Goal: Task Accomplishment & Management: Manage account settings

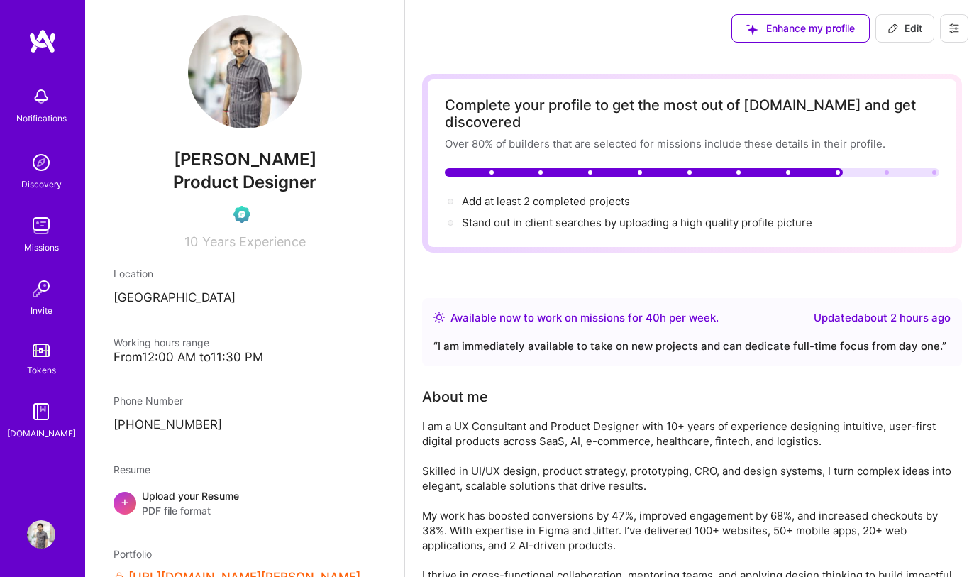
scroll to position [22, 0]
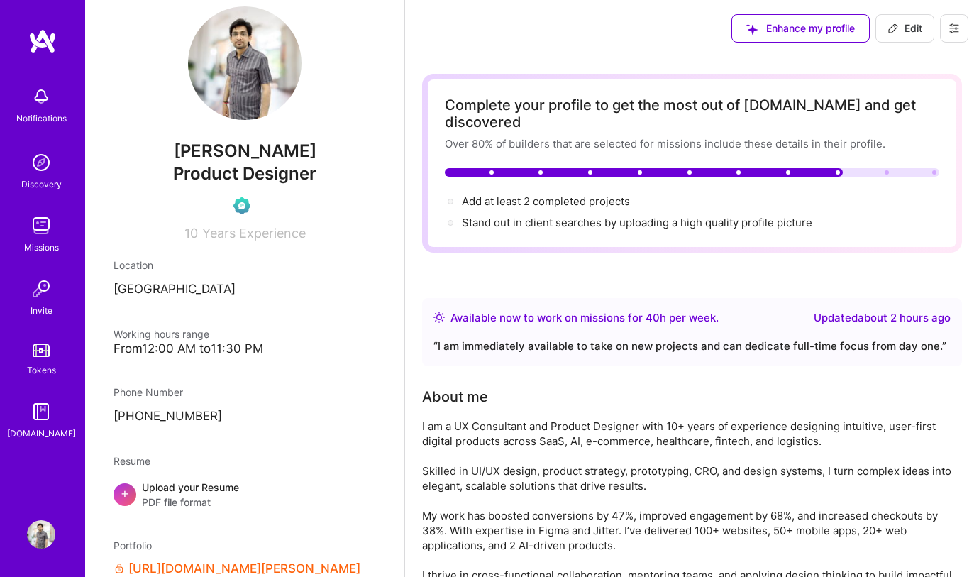
click at [612, 215] on div "Stand out in client searches by uploading a high quality profile picture" at bounding box center [637, 222] width 351 height 15
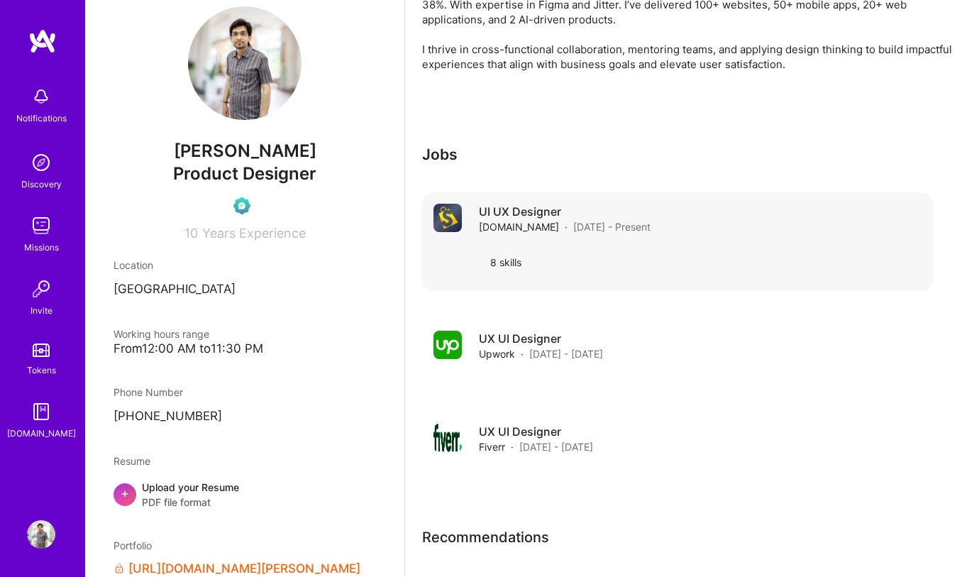
scroll to position [518, 0]
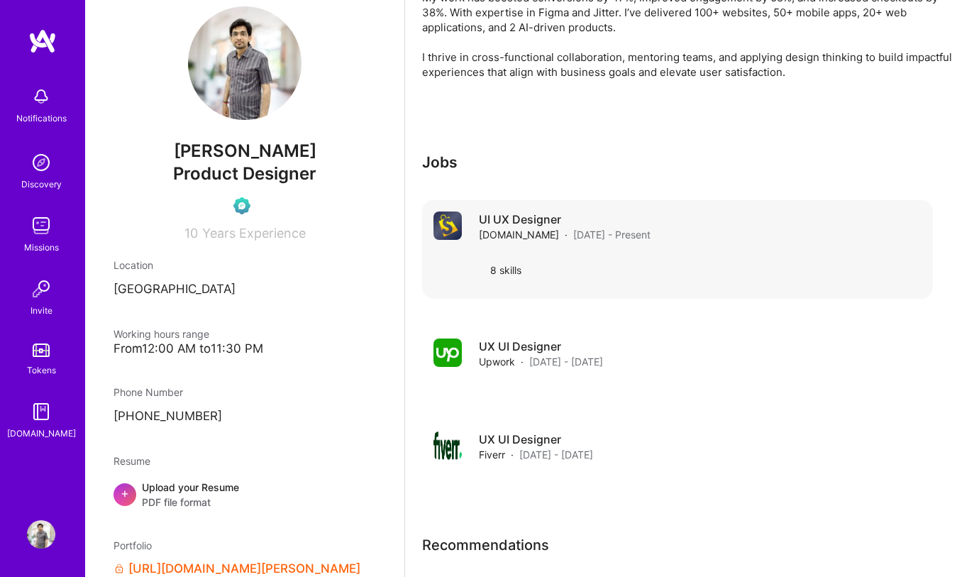
click at [917, 211] on div "UI UX Designer [DOMAIN_NAME] · [DATE] - Present" at bounding box center [700, 226] width 443 height 31
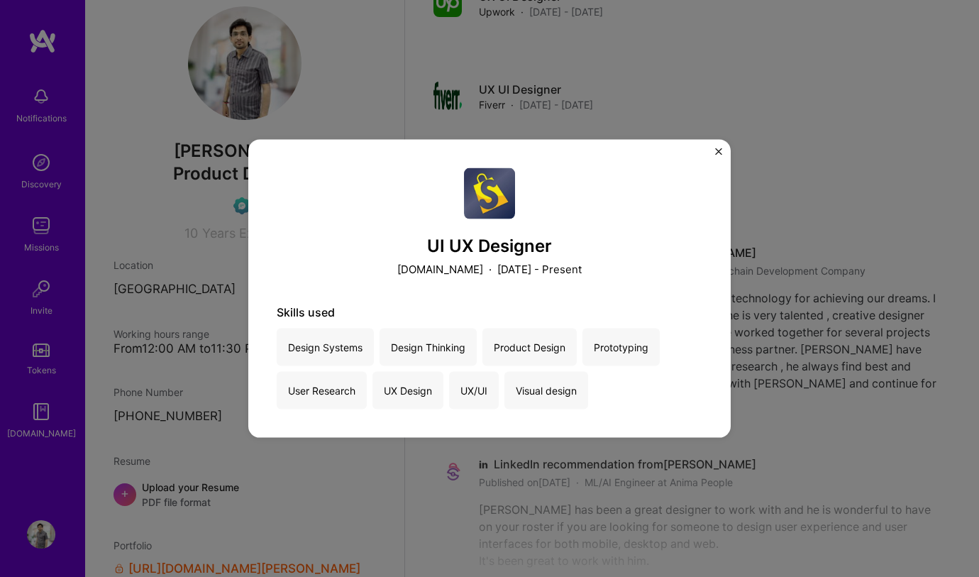
scroll to position [942, 0]
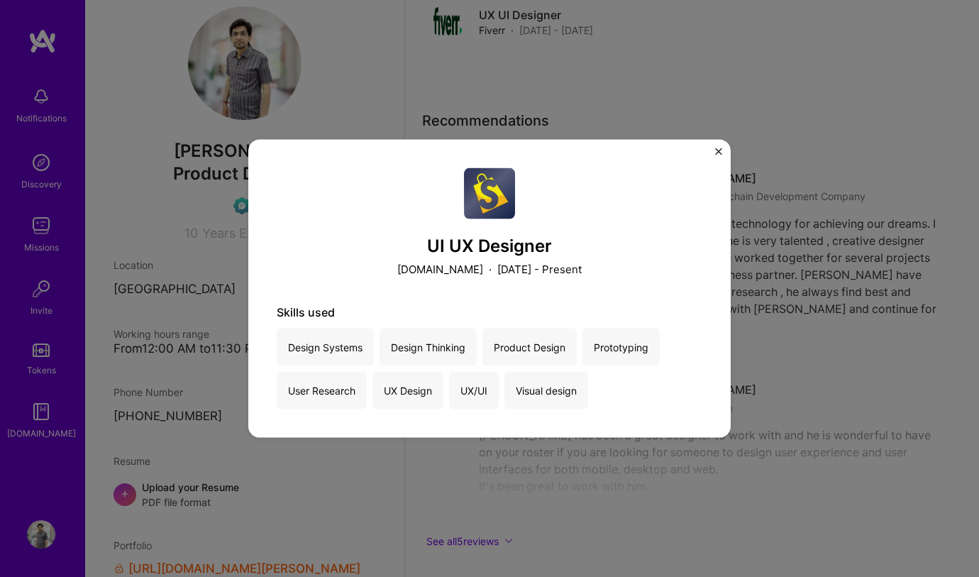
click at [883, 285] on div "UI UX Designer [DOMAIN_NAME] · [DATE] - Present Skills used Design Systems Desi…" at bounding box center [489, 288] width 979 height 577
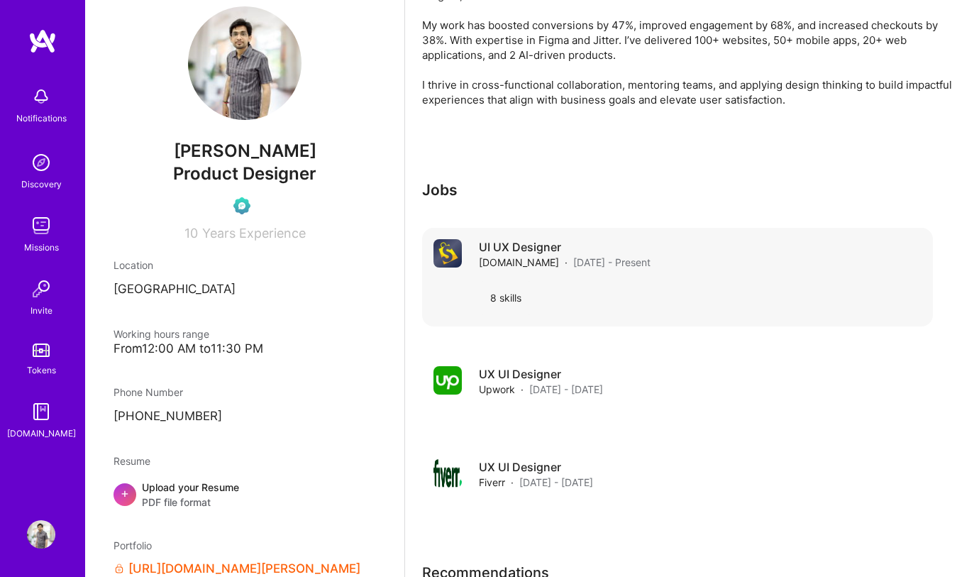
scroll to position [449, 0]
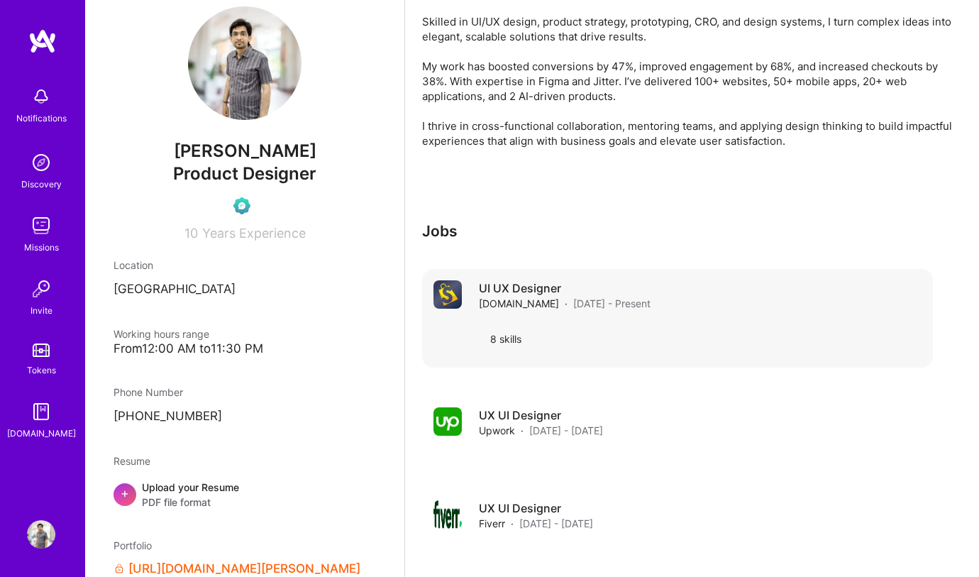
click at [657, 282] on div "UI UX Designer [DOMAIN_NAME] · [DATE] - Present" at bounding box center [700, 295] width 443 height 31
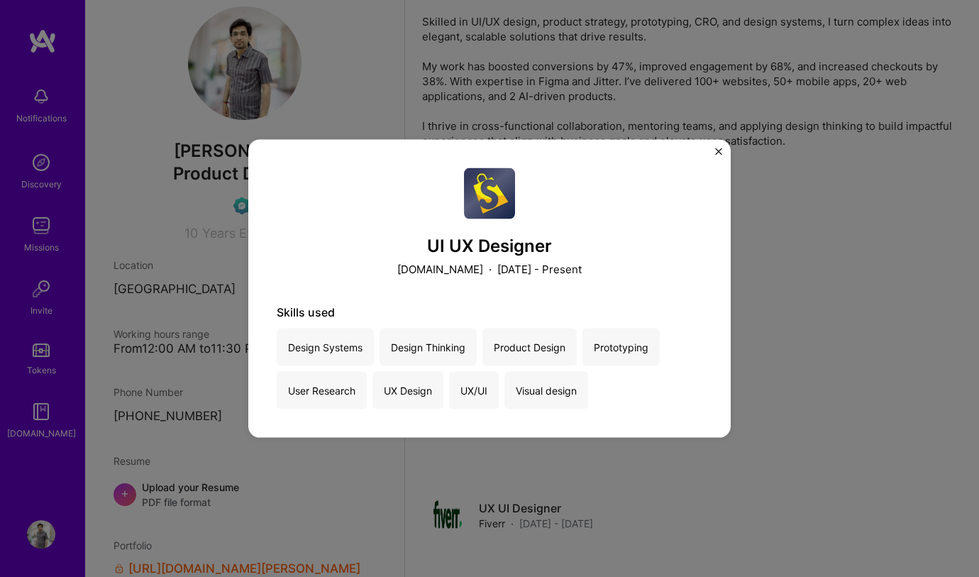
drag, startPoint x: 453, startPoint y: 327, endPoint x: 392, endPoint y: 353, distance: 66.2
click at [453, 327] on div "Skills used Design Systems Design Thinking Product Design Prototyping User Rese…" at bounding box center [490, 357] width 426 height 104
drag, startPoint x: 316, startPoint y: 349, endPoint x: 326, endPoint y: 343, distance: 11.4
click at [321, 348] on div "Design Systems" at bounding box center [325, 348] width 97 height 38
click at [673, 202] on div at bounding box center [490, 192] width 426 height 51
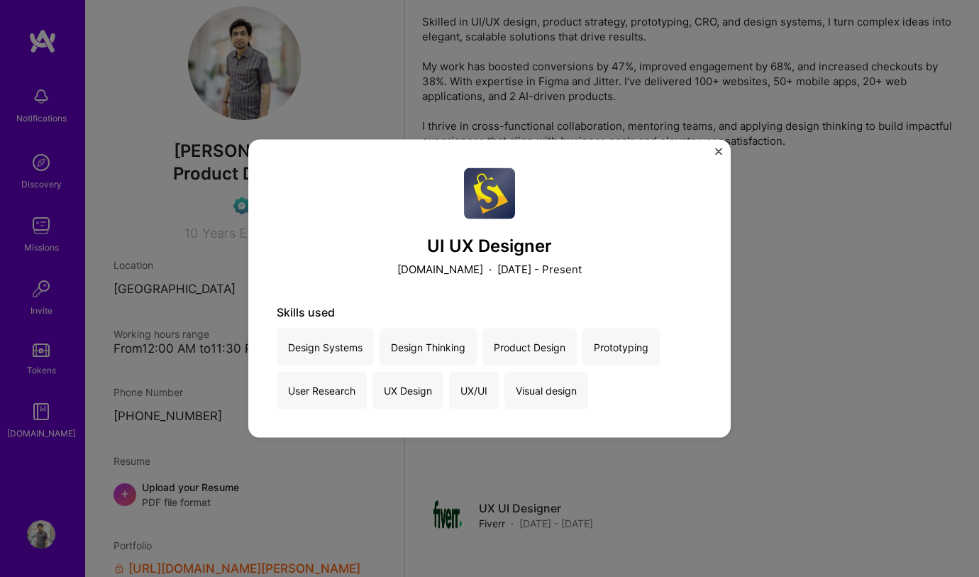
click at [724, 150] on div "UI UX Designer [DOMAIN_NAME] · [DATE] - Present Skills used Design Systems Desi…" at bounding box center [489, 288] width 482 height 299
click at [718, 149] on img "Close" at bounding box center [718, 151] width 7 height 7
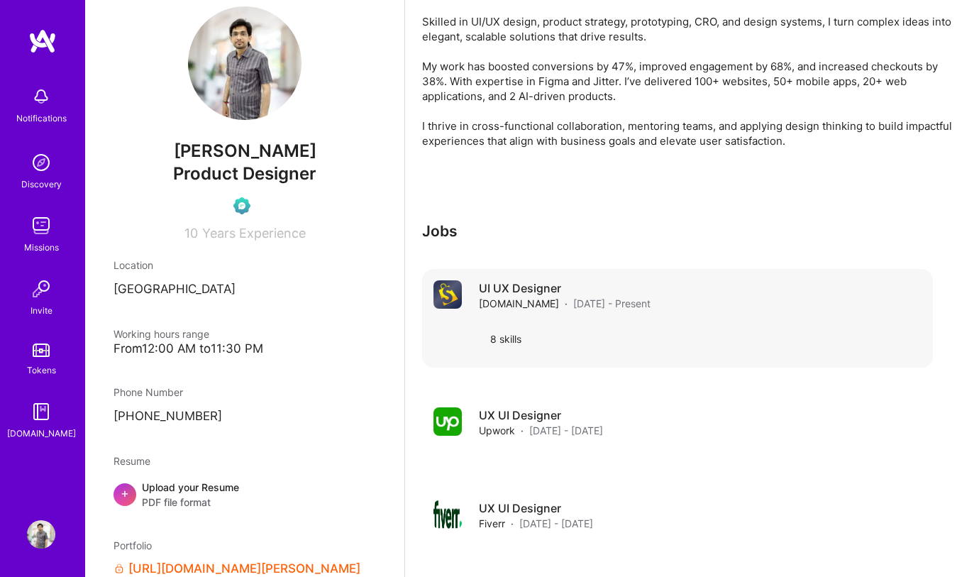
click at [561, 280] on h4 "UI UX Designer" at bounding box center [565, 288] width 172 height 16
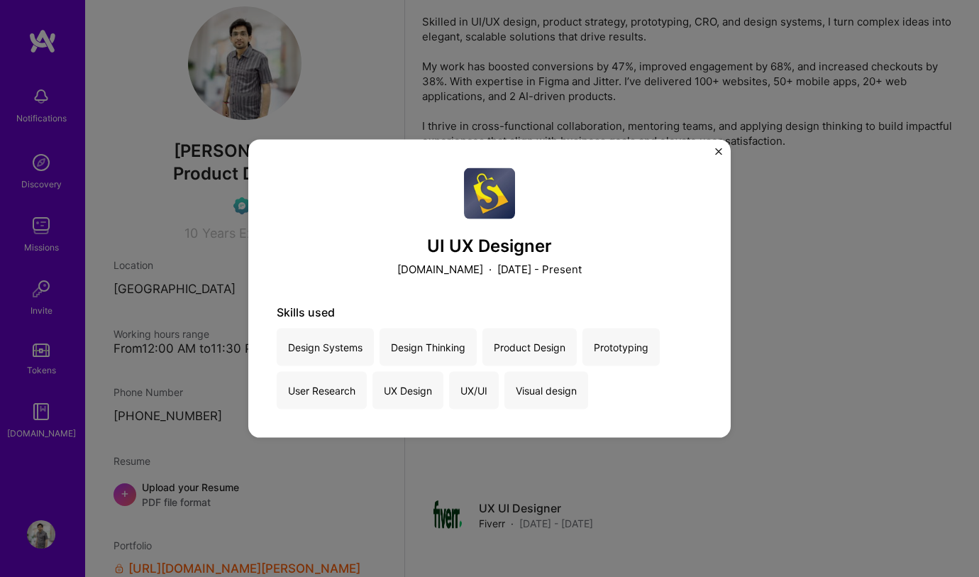
drag, startPoint x: 716, startPoint y: 152, endPoint x: 720, endPoint y: 206, distance: 54.1
click at [716, 152] on img "Close" at bounding box center [718, 151] width 7 height 7
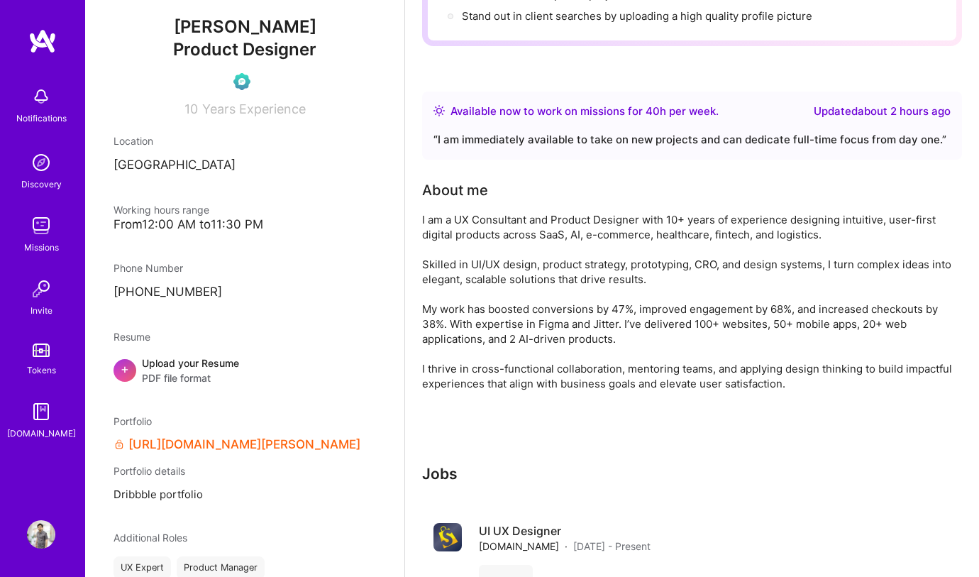
scroll to position [451, 0]
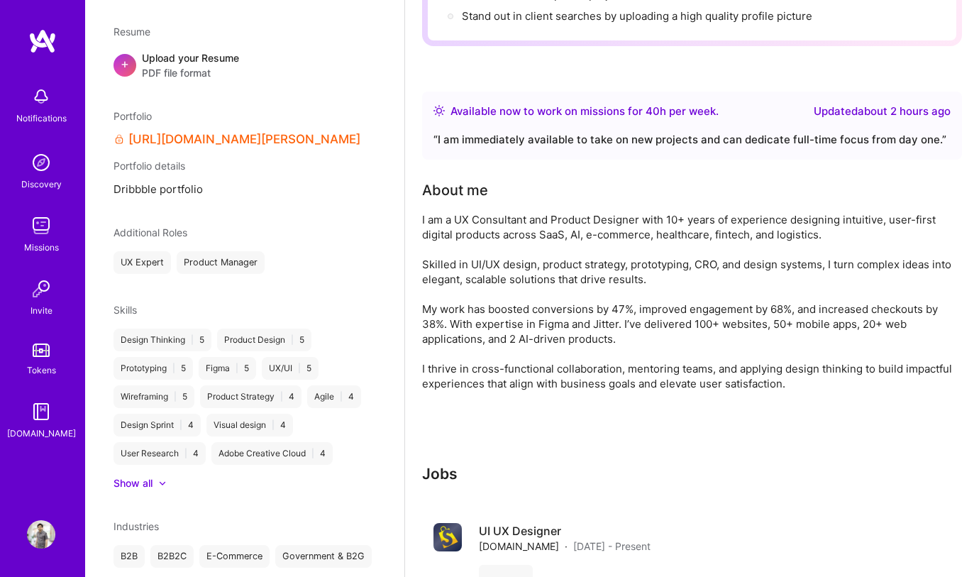
click at [194, 62] on div "Upload your Resume PDF file format" at bounding box center [190, 65] width 97 height 30
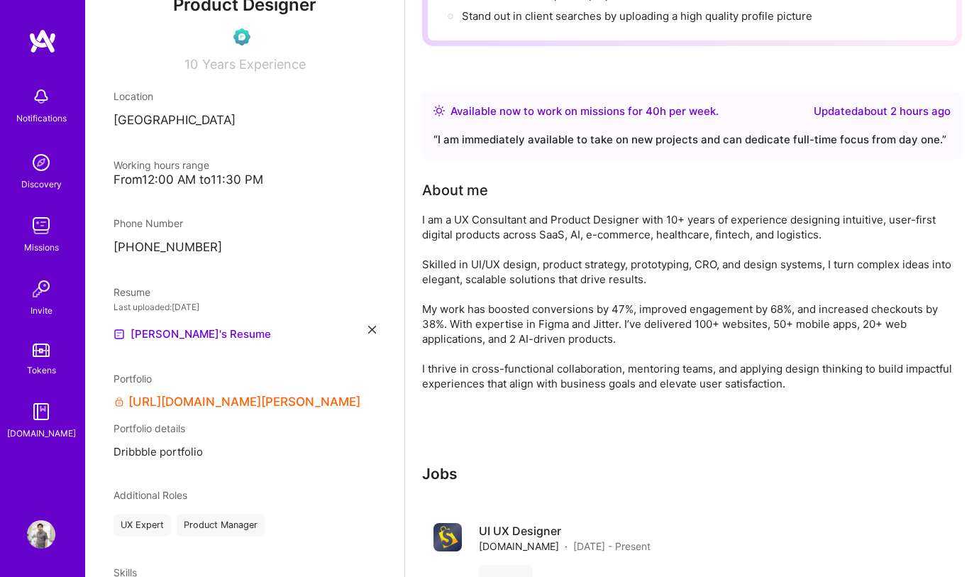
scroll to position [301, 0]
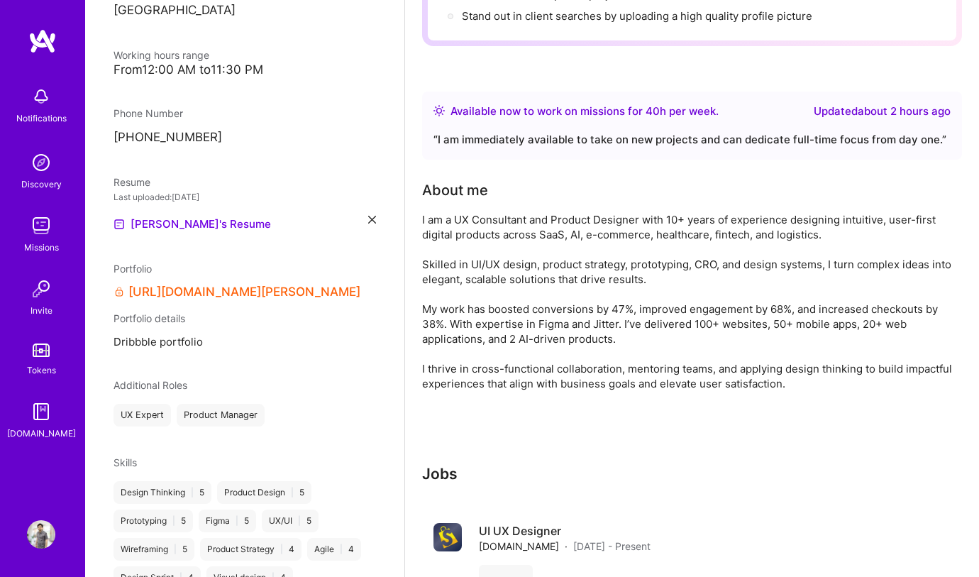
click at [143, 405] on div "UX Expert" at bounding box center [142, 415] width 57 height 23
click at [219, 407] on div "Product Manager" at bounding box center [221, 415] width 88 height 23
click at [221, 404] on div "Product Manager" at bounding box center [221, 415] width 88 height 23
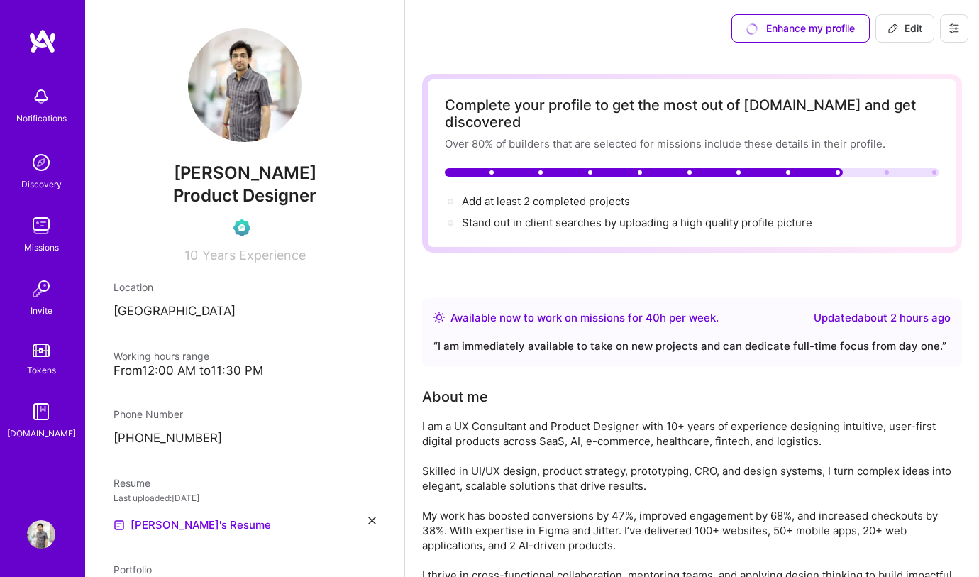
scroll to position [3, 0]
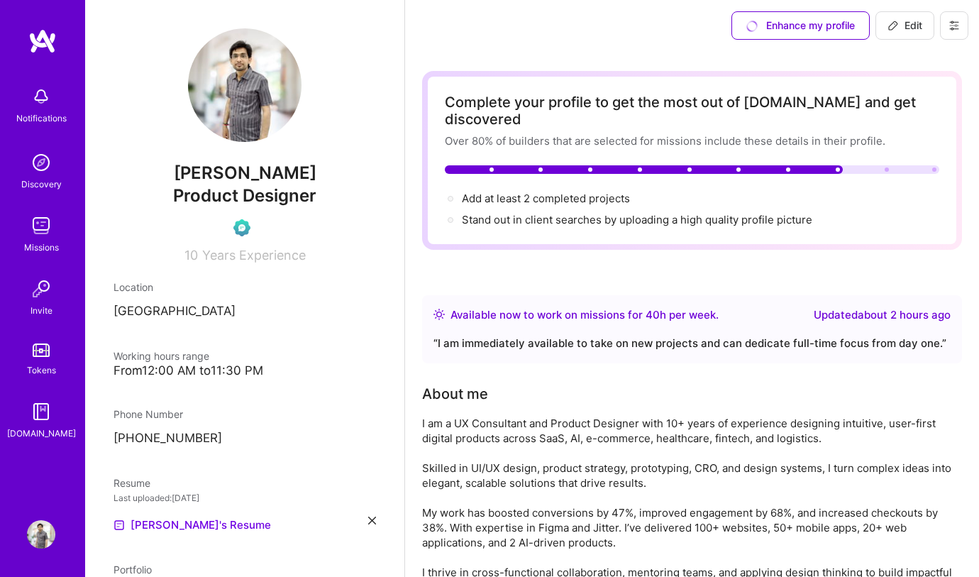
click at [901, 35] on button "Edit" at bounding box center [905, 25] width 59 height 28
select select "IN"
select select "Right Now"
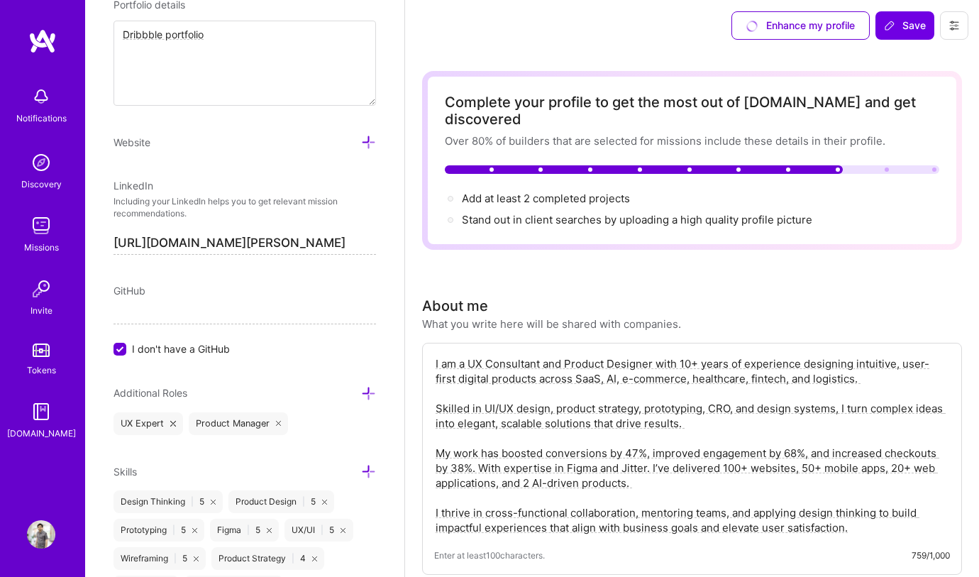
scroll to position [1017, 0]
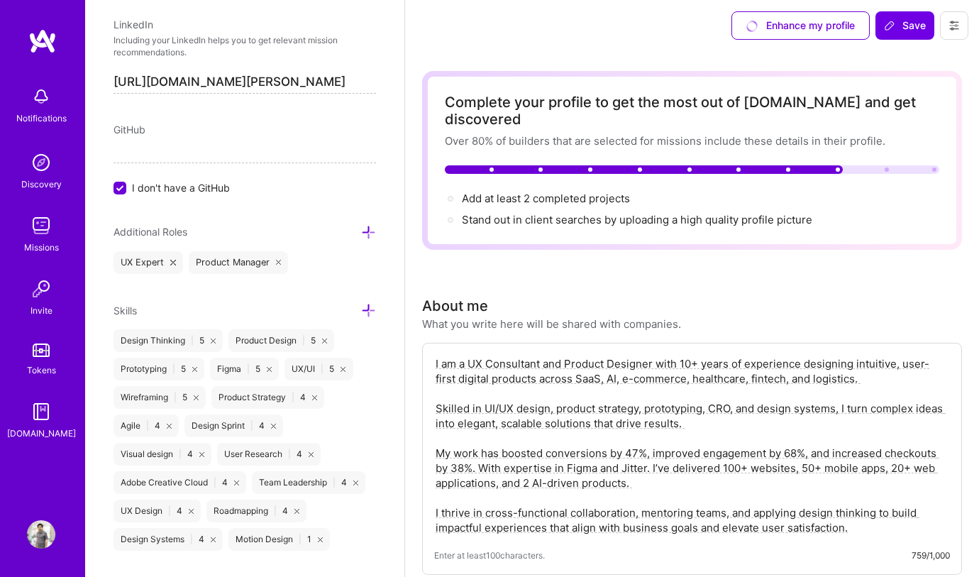
click at [361, 228] on icon at bounding box center [368, 232] width 15 height 15
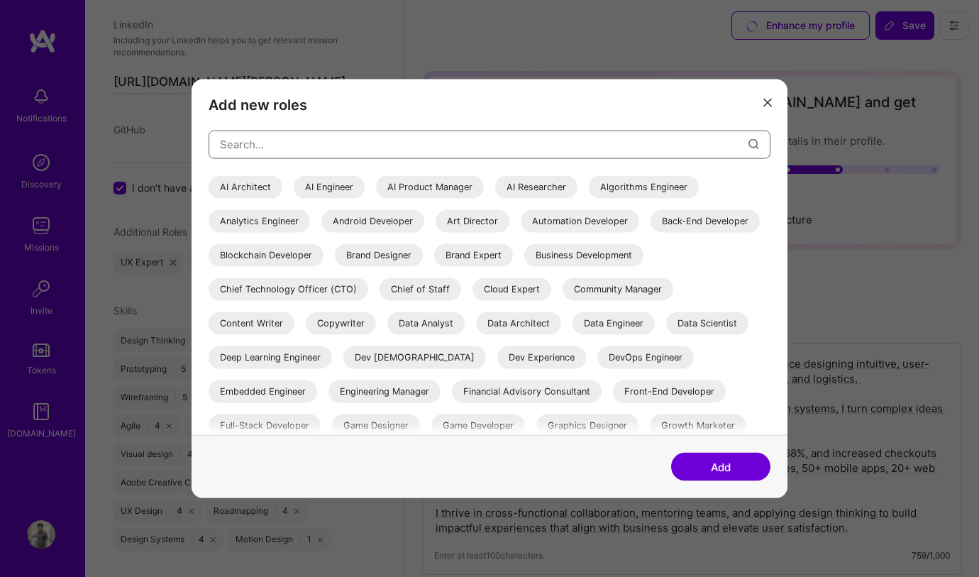
click at [346, 139] on input "modal" at bounding box center [484, 144] width 529 height 36
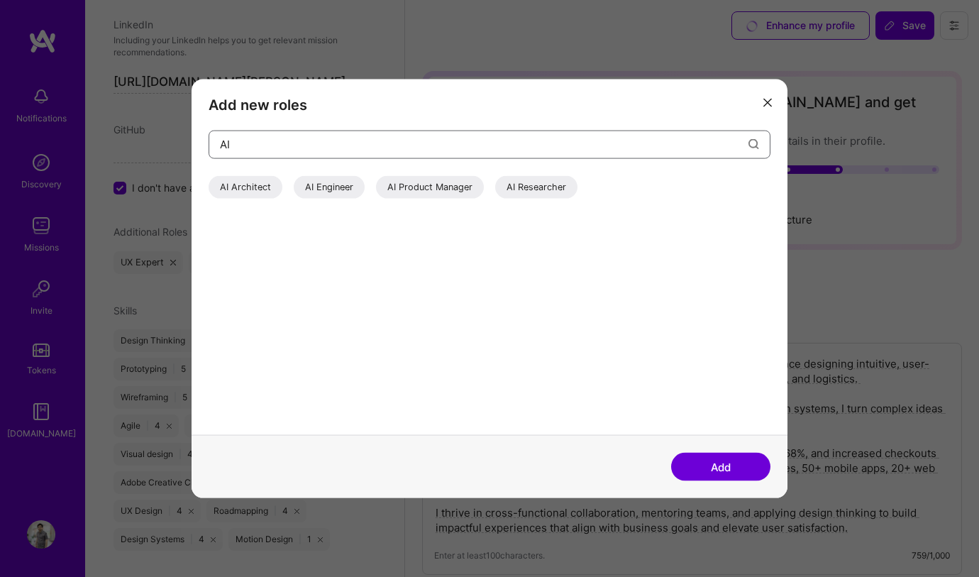
type input "AI"
click at [431, 187] on div "AI Product Manager" at bounding box center [430, 186] width 108 height 23
click at [526, 188] on div "AI Researcher" at bounding box center [536, 186] width 82 height 23
click at [332, 183] on div "AI Engineer" at bounding box center [329, 186] width 71 height 23
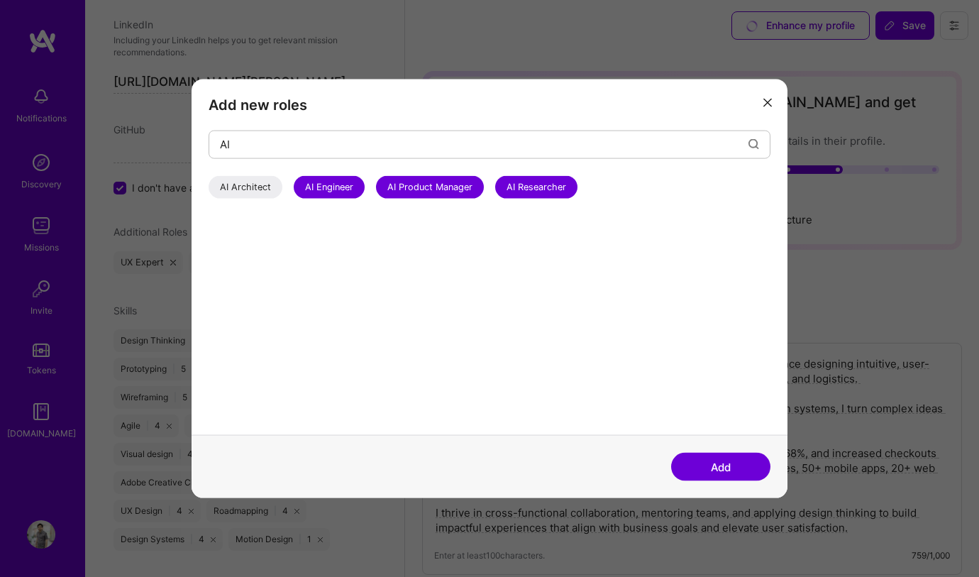
click at [730, 468] on button "Add" at bounding box center [720, 467] width 99 height 28
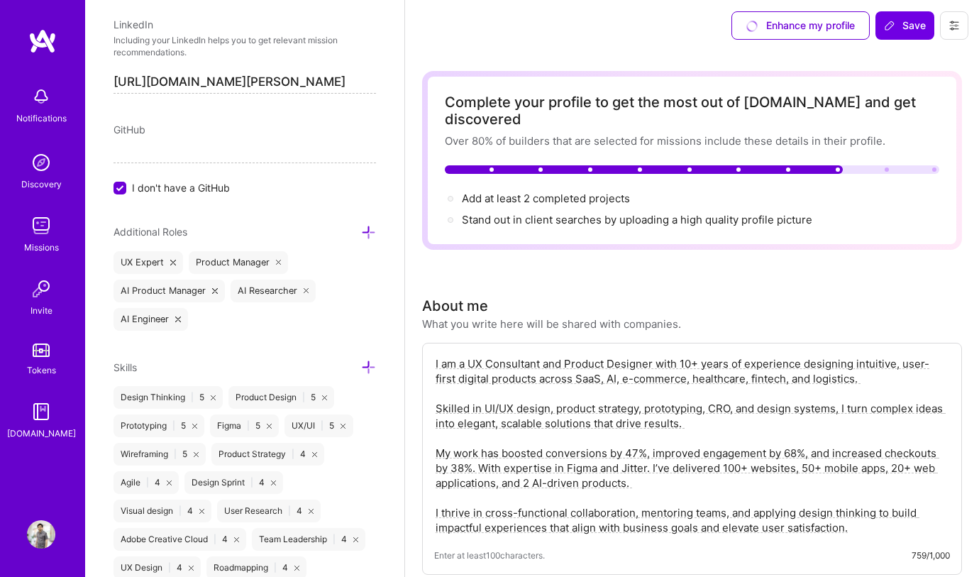
click at [361, 230] on icon at bounding box center [368, 232] width 15 height 15
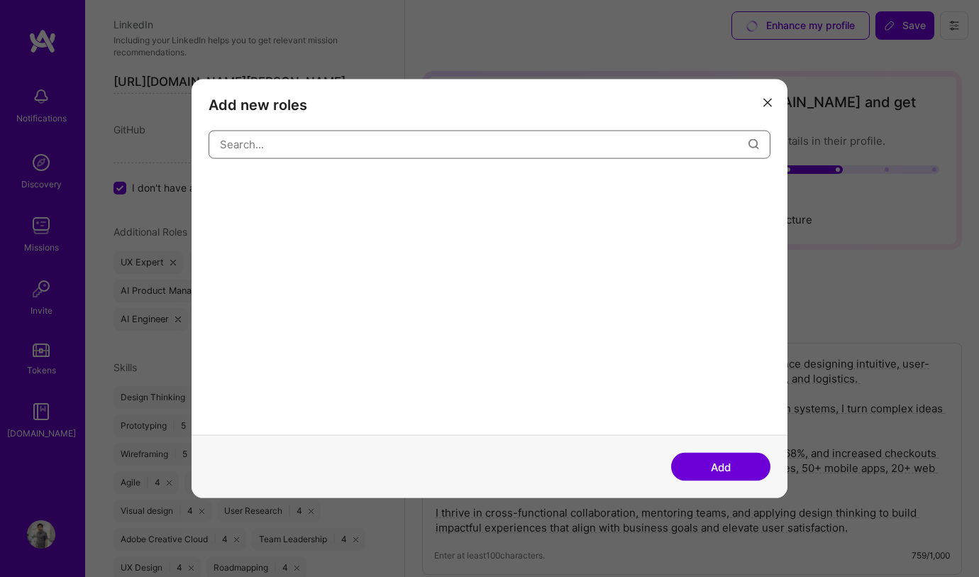
click at [312, 143] on input "modal" at bounding box center [484, 144] width 529 height 36
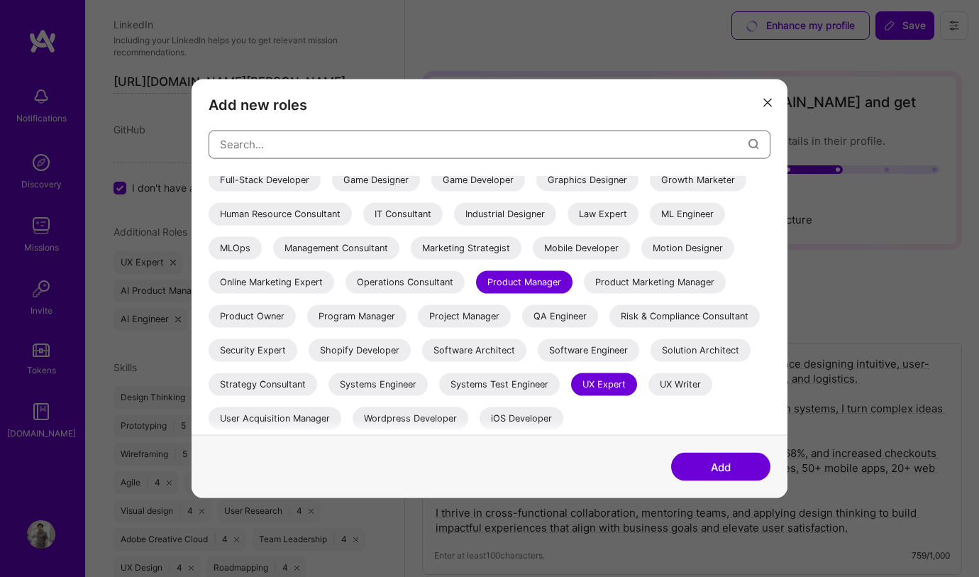
scroll to position [277, 0]
click at [443, 202] on div "IT Consultant" at bounding box center [402, 213] width 79 height 23
drag, startPoint x: 683, startPoint y: 384, endPoint x: 672, endPoint y: 384, distance: 11.4
click at [683, 384] on div "UX Writer" at bounding box center [681, 384] width 64 height 23
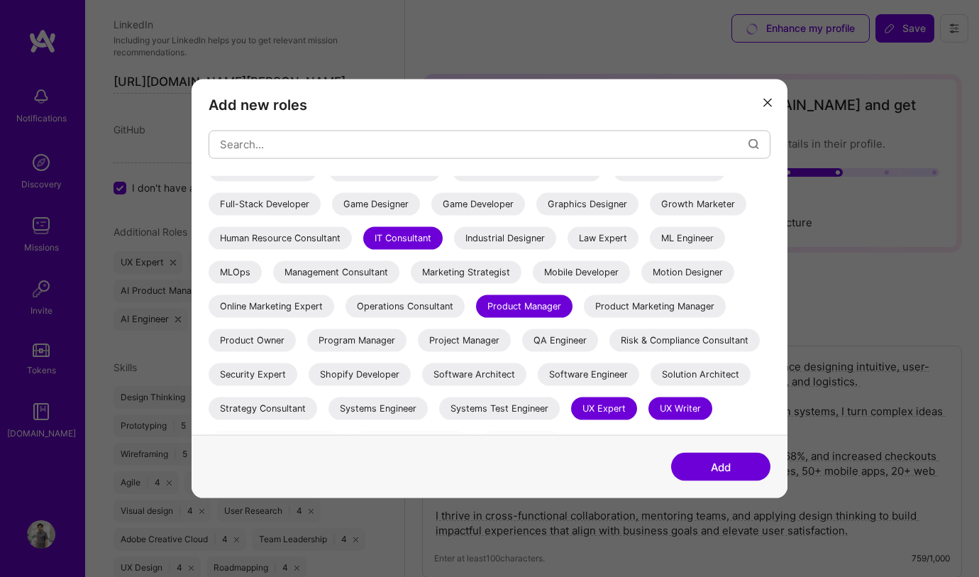
scroll to position [273, 0]
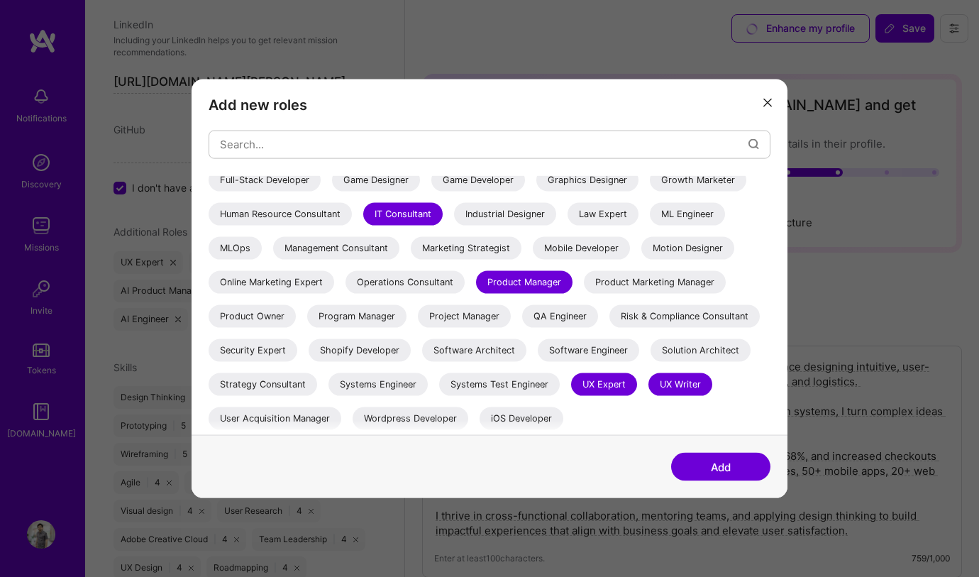
click at [296, 304] on div "Product Owner" at bounding box center [252, 315] width 87 height 23
click at [307, 320] on div "Program Manager" at bounding box center [356, 315] width 99 height 23
click at [307, 326] on div "Program Manager" at bounding box center [356, 315] width 99 height 23
click at [418, 327] on div "Project Manager" at bounding box center [464, 315] width 93 height 23
click at [715, 468] on button "Add" at bounding box center [720, 467] width 99 height 28
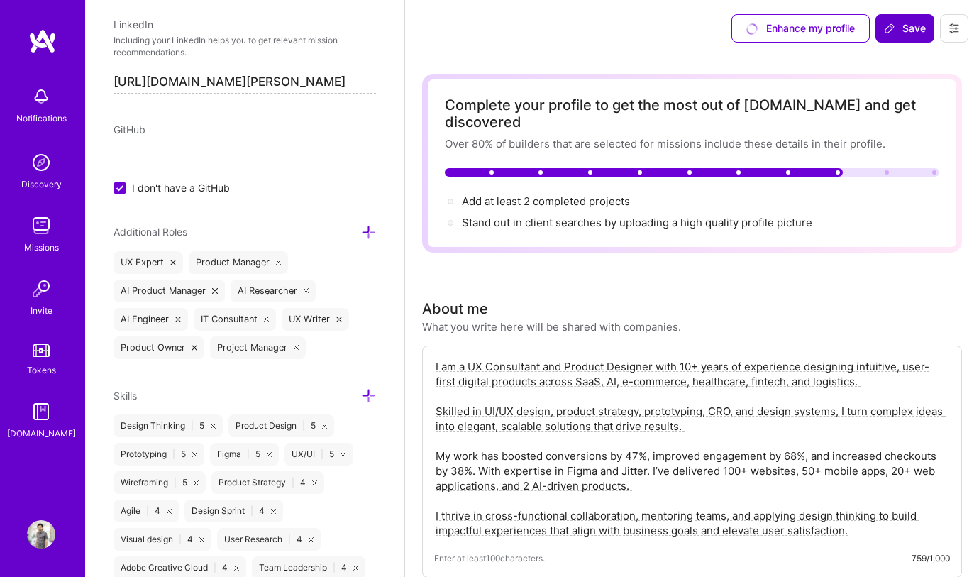
click at [916, 33] on span "Save" at bounding box center [905, 28] width 42 height 14
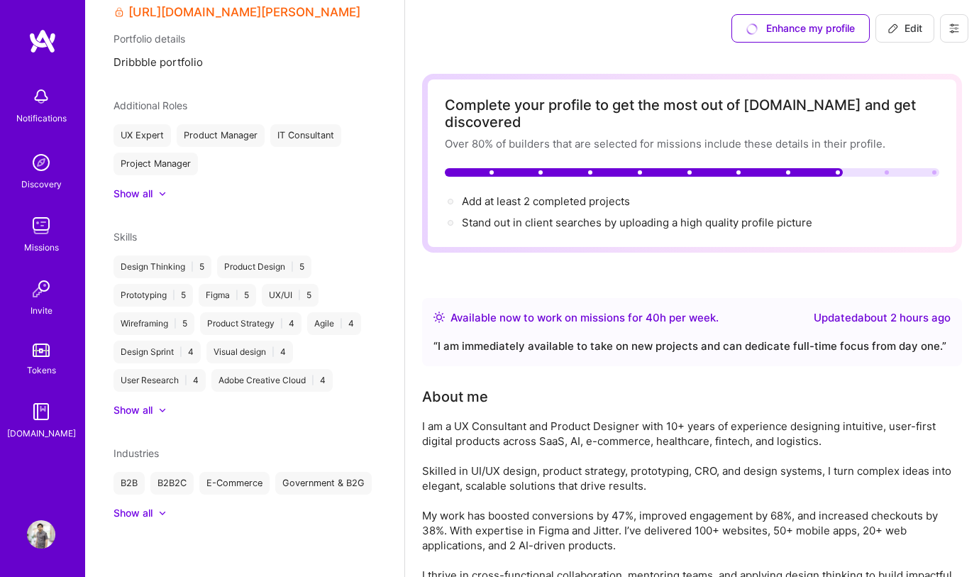
select select "IN"
select select "Right Now"
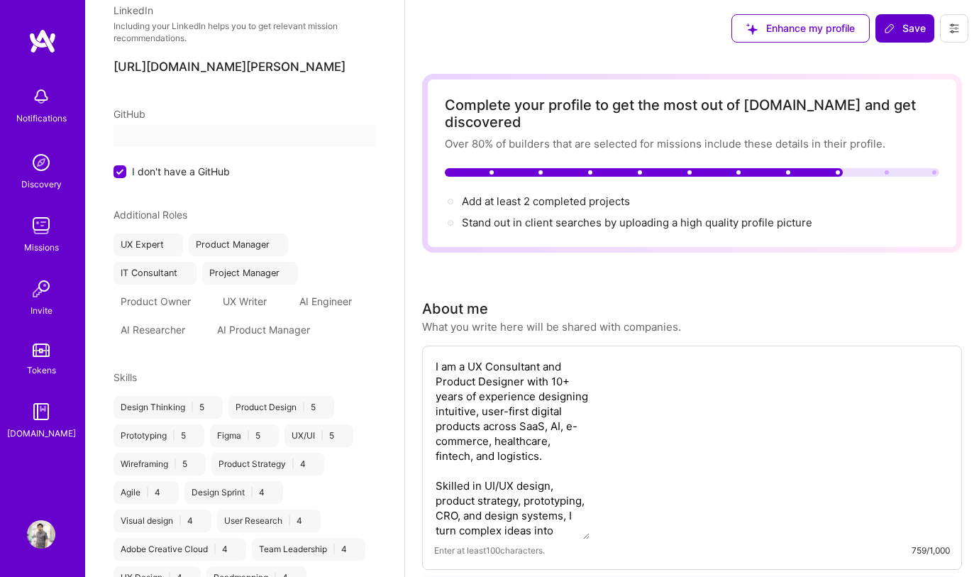
select select "IN"
select select "Right Now"
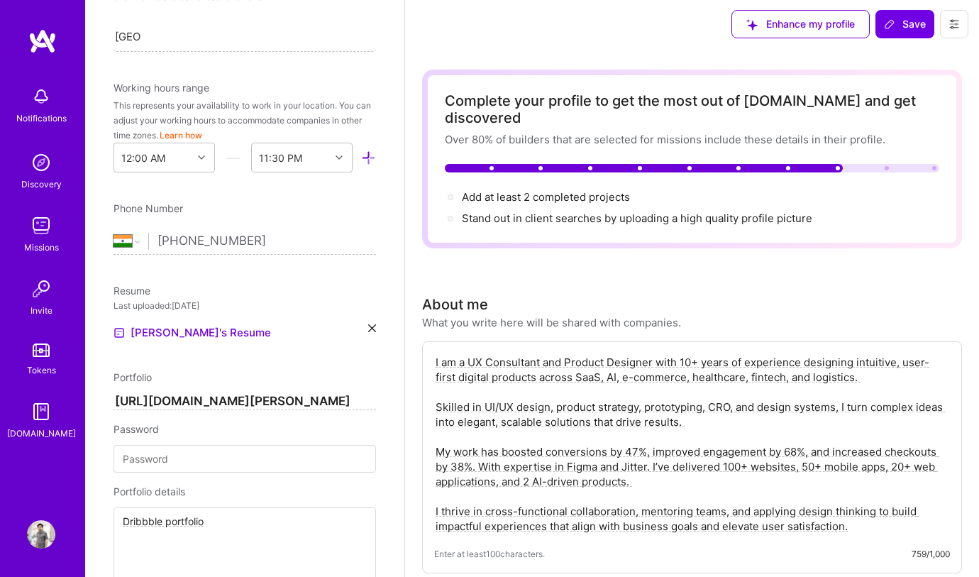
scroll to position [0, 0]
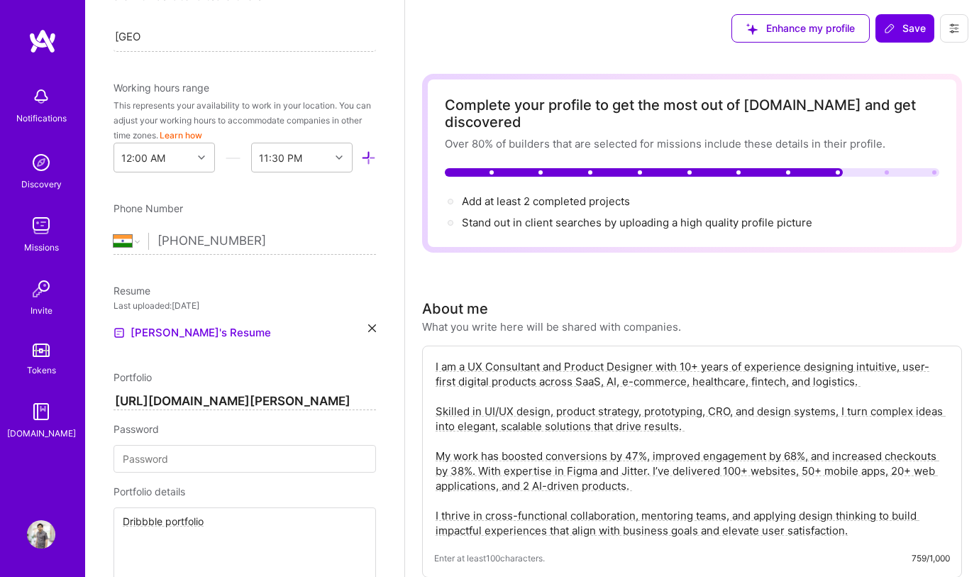
click at [910, 34] on span "Save" at bounding box center [905, 28] width 42 height 14
click at [647, 215] on div "Stand out in client searches by uploading a high quality profile picture" at bounding box center [637, 222] width 351 height 15
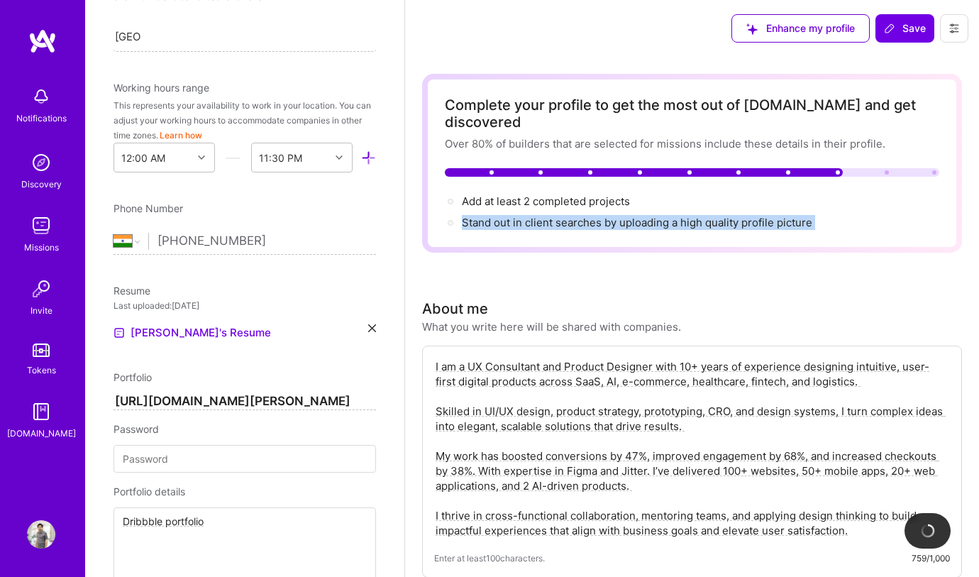
click at [647, 215] on div "Stand out in client searches by uploading a high quality profile picture" at bounding box center [637, 222] width 351 height 15
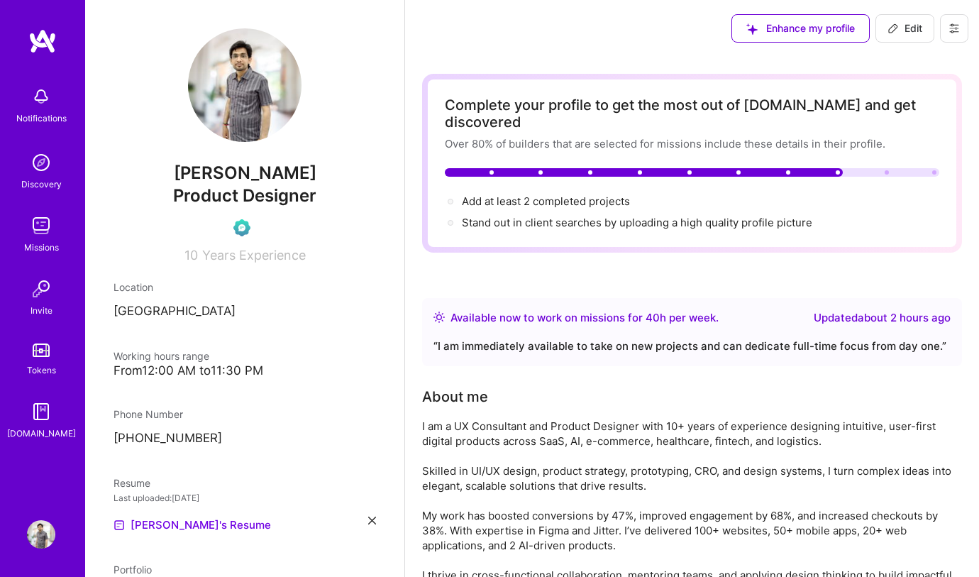
click at [930, 13] on div "Enhance my profile Edit" at bounding box center [850, 28] width 258 height 57
click at [920, 21] on span "Edit" at bounding box center [905, 28] width 35 height 14
select select "IN"
select select "Right Now"
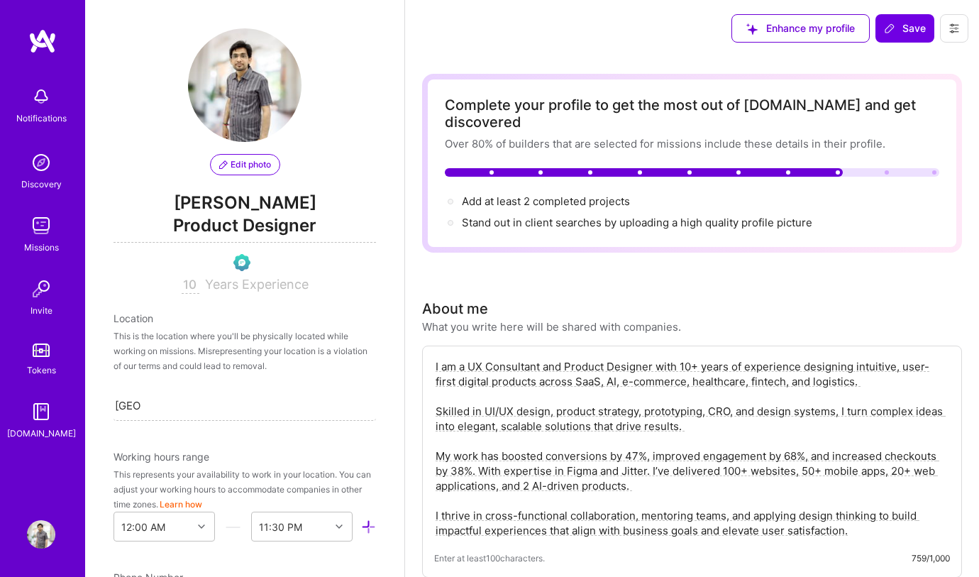
click at [239, 168] on span "Edit photo" at bounding box center [245, 164] width 52 height 13
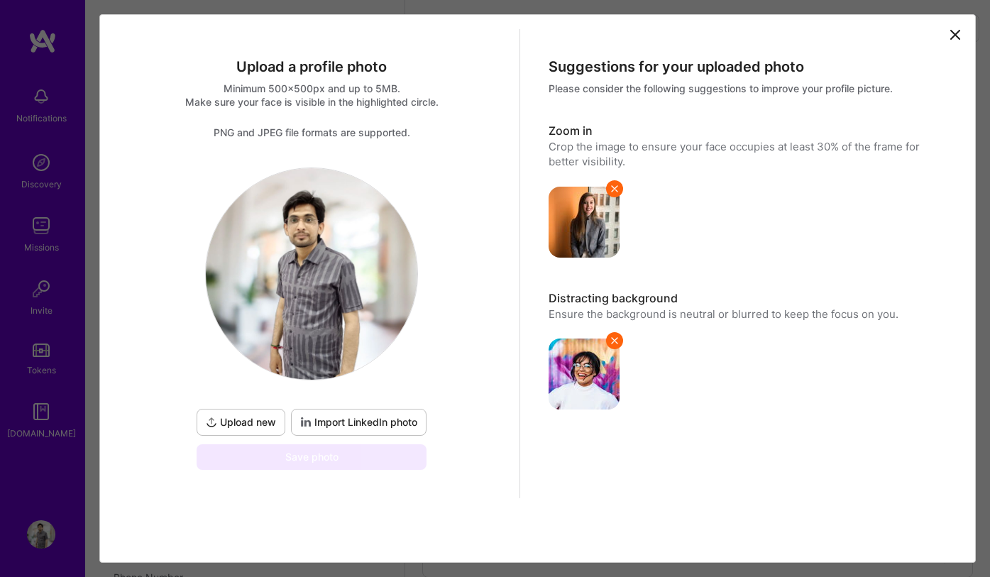
click at [245, 426] on span "Upload new" at bounding box center [241, 422] width 70 height 14
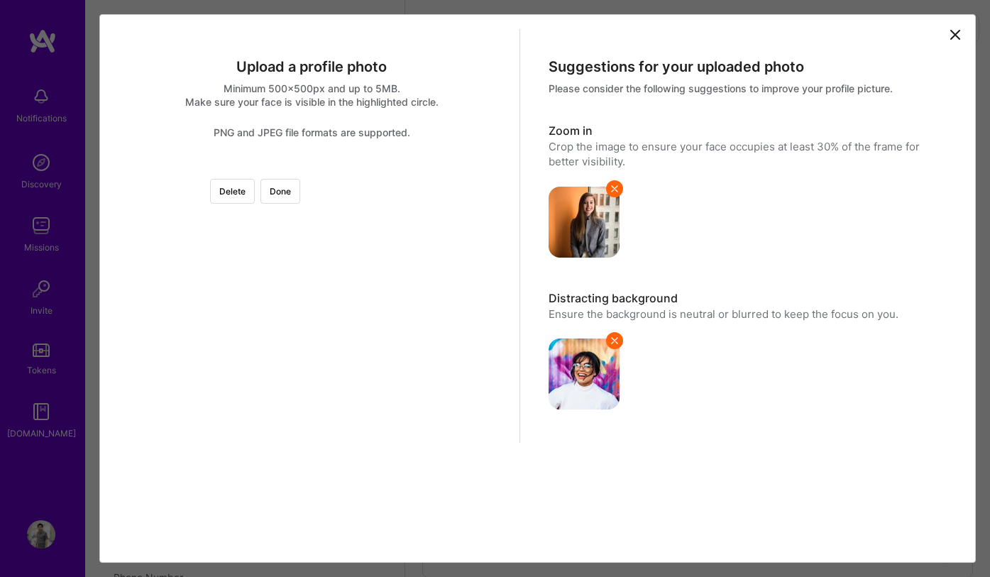
click at [352, 353] on div at bounding box center [497, 353] width 373 height 373
click at [300, 200] on button "Done" at bounding box center [280, 191] width 40 height 25
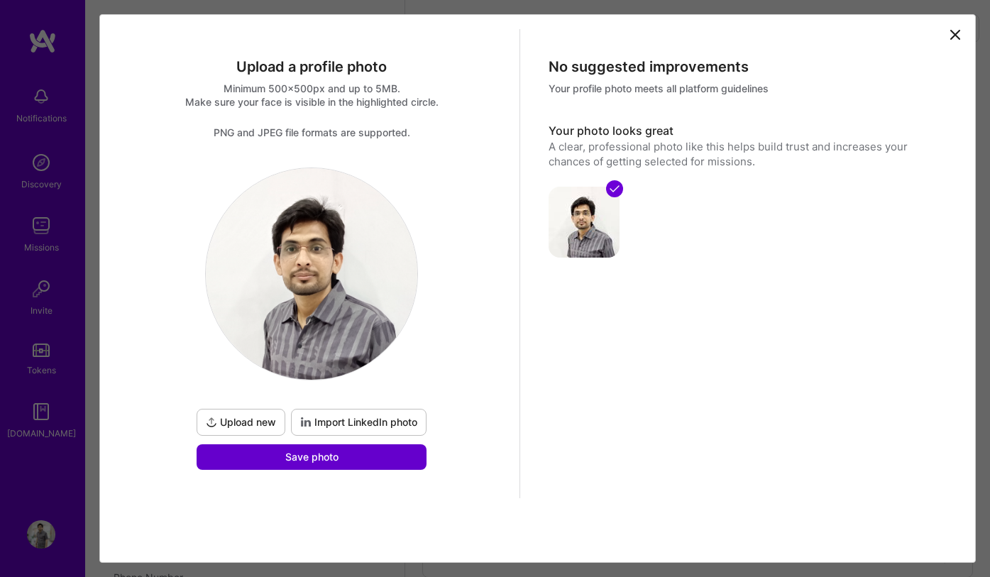
click at [376, 465] on button "Save photo" at bounding box center [312, 457] width 230 height 26
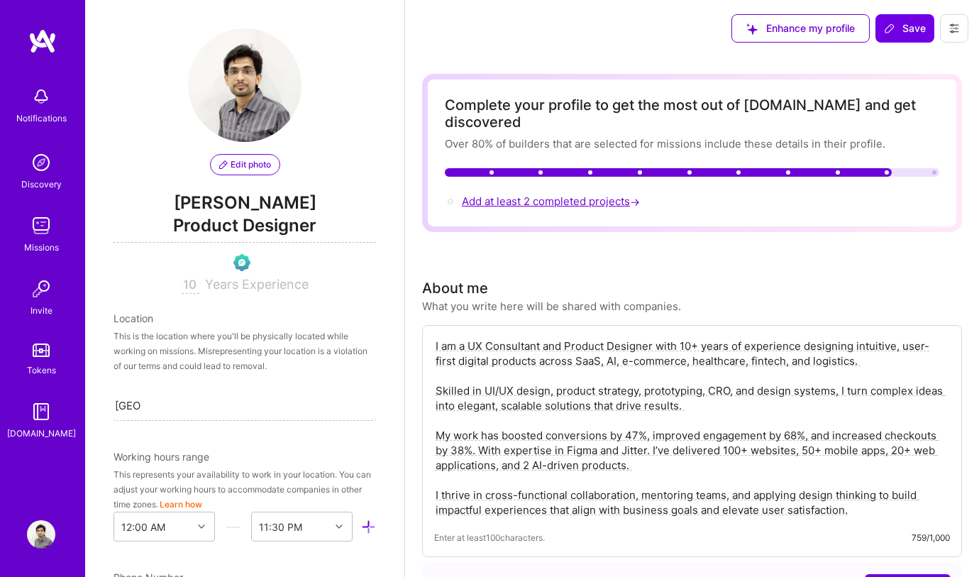
click at [575, 194] on span "Add at least 2 completed projects →" at bounding box center [552, 200] width 181 height 13
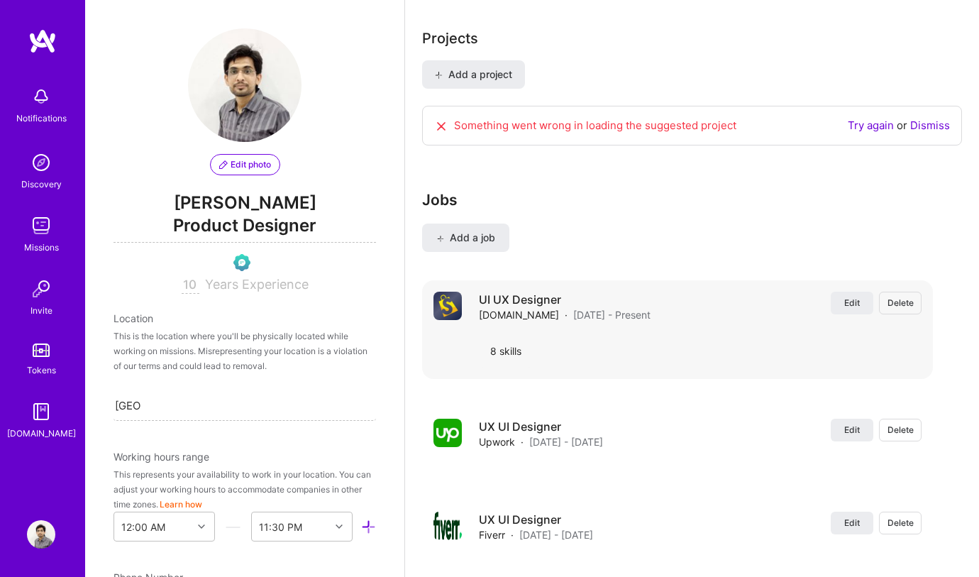
scroll to position [1145, 0]
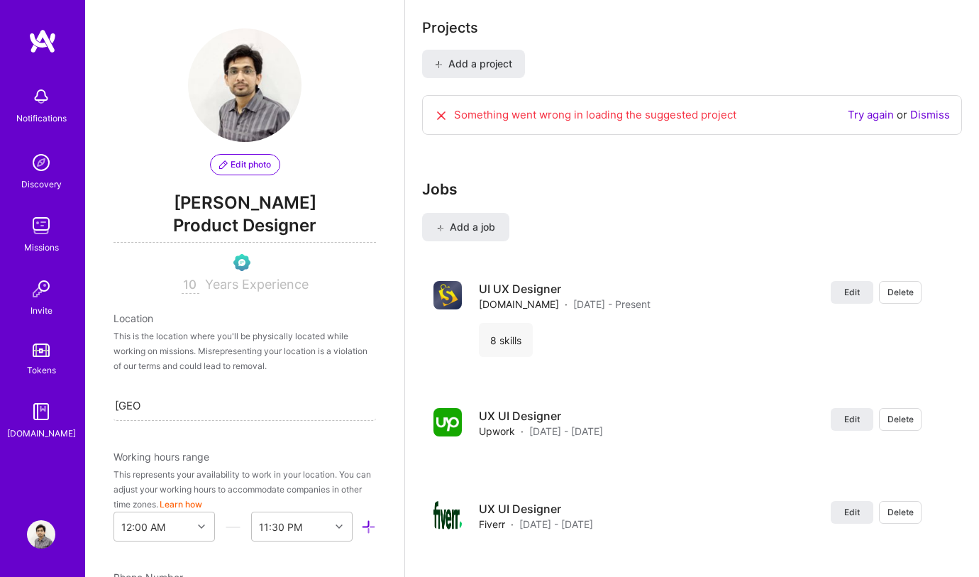
drag, startPoint x: 936, startPoint y: 99, endPoint x: 909, endPoint y: 103, distance: 27.2
click at [936, 108] on link "Dismiss" at bounding box center [930, 114] width 40 height 13
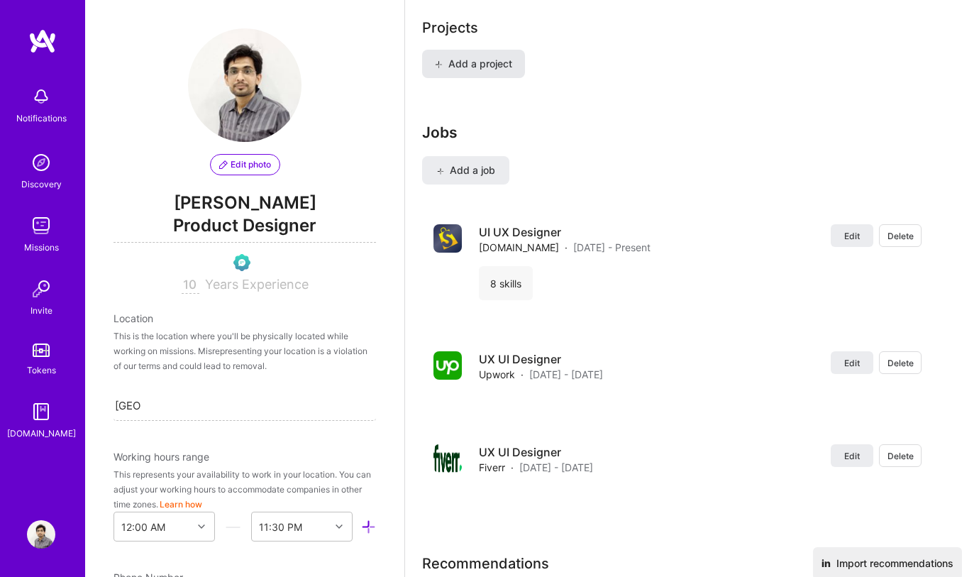
click at [474, 57] on span "Add a project" at bounding box center [473, 64] width 77 height 14
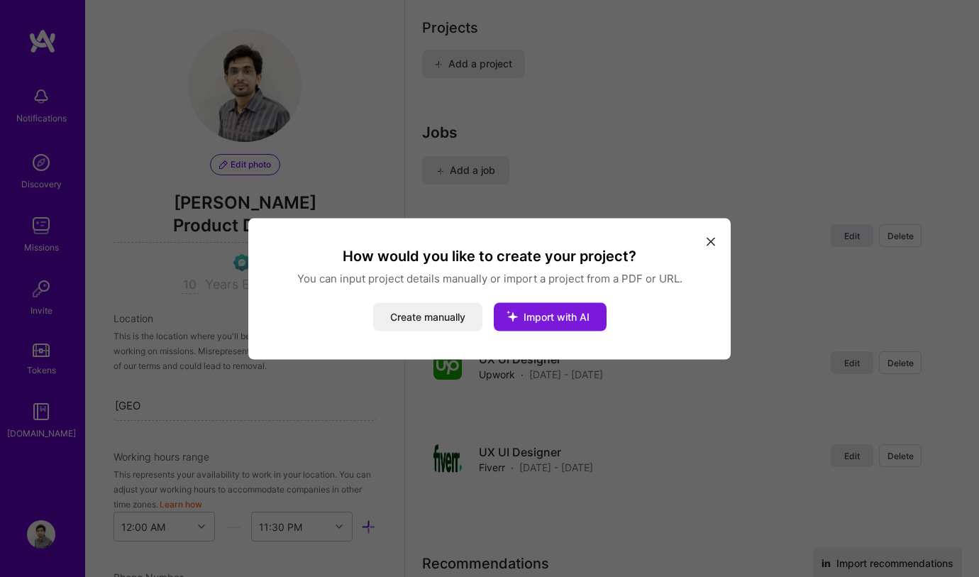
click at [564, 314] on span "Import with AI" at bounding box center [557, 316] width 66 height 12
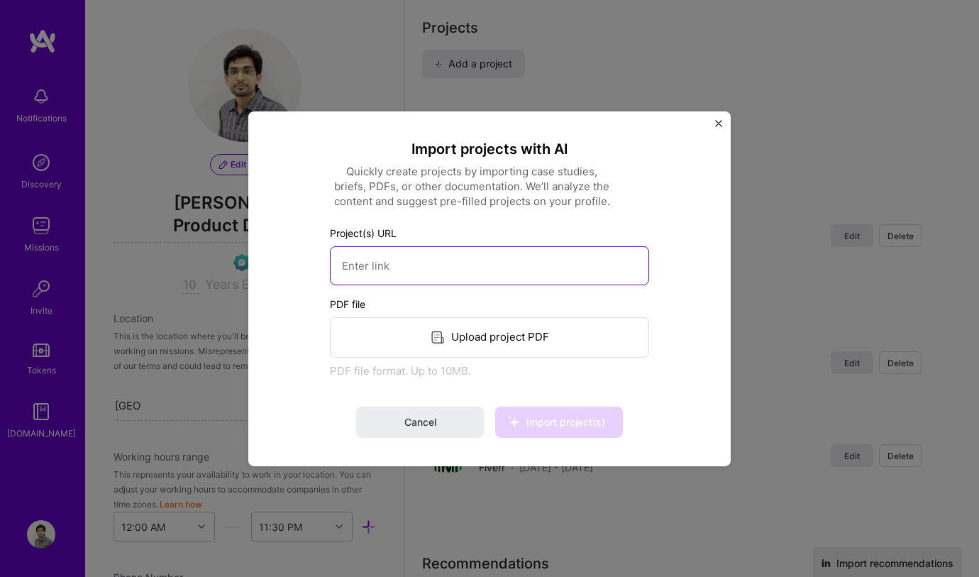
click at [418, 258] on input at bounding box center [489, 265] width 319 height 39
click at [441, 423] on button "Cancel" at bounding box center [420, 422] width 128 height 31
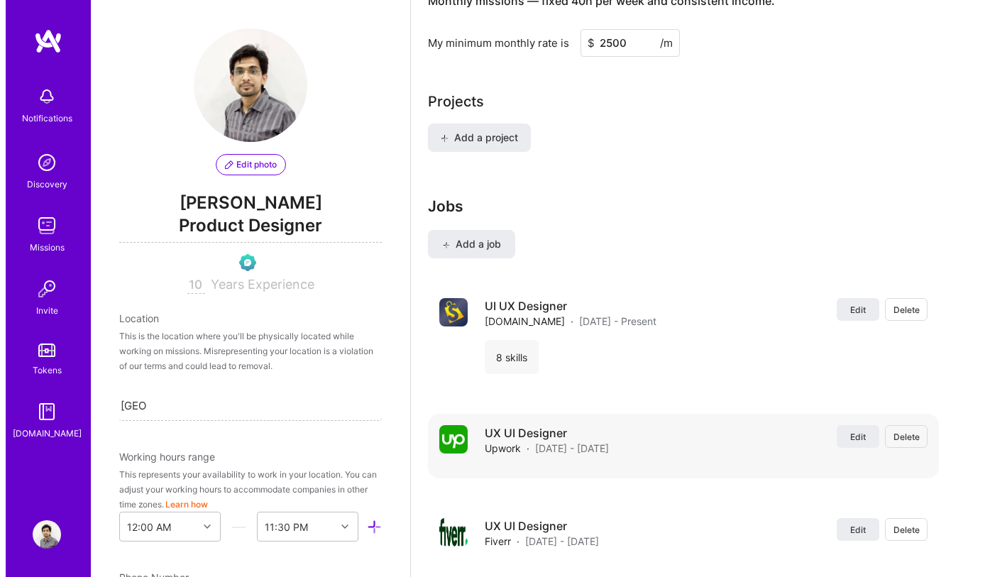
scroll to position [1117, 0]
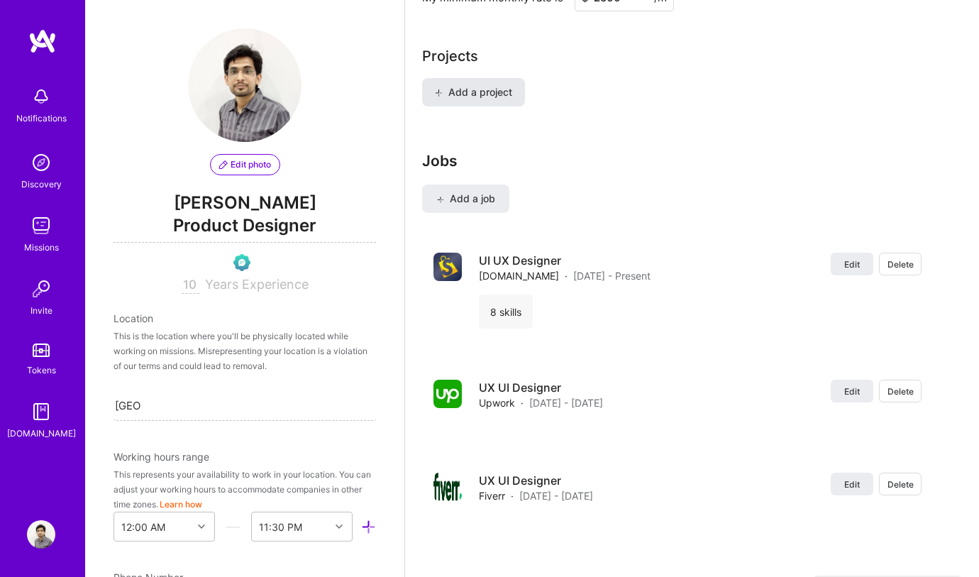
click at [496, 85] on span "Add a project" at bounding box center [473, 92] width 77 height 14
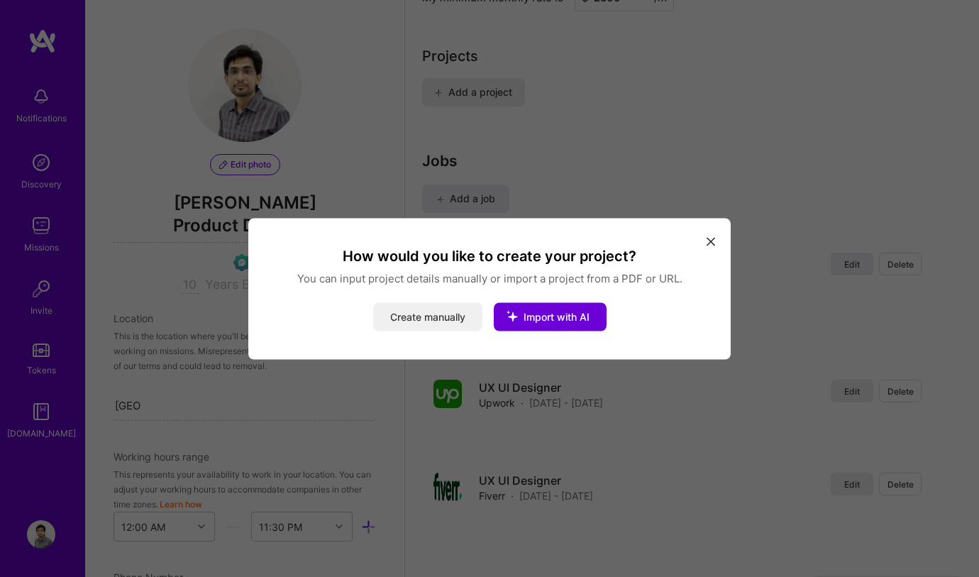
click at [428, 321] on button "Create manually" at bounding box center [427, 316] width 109 height 28
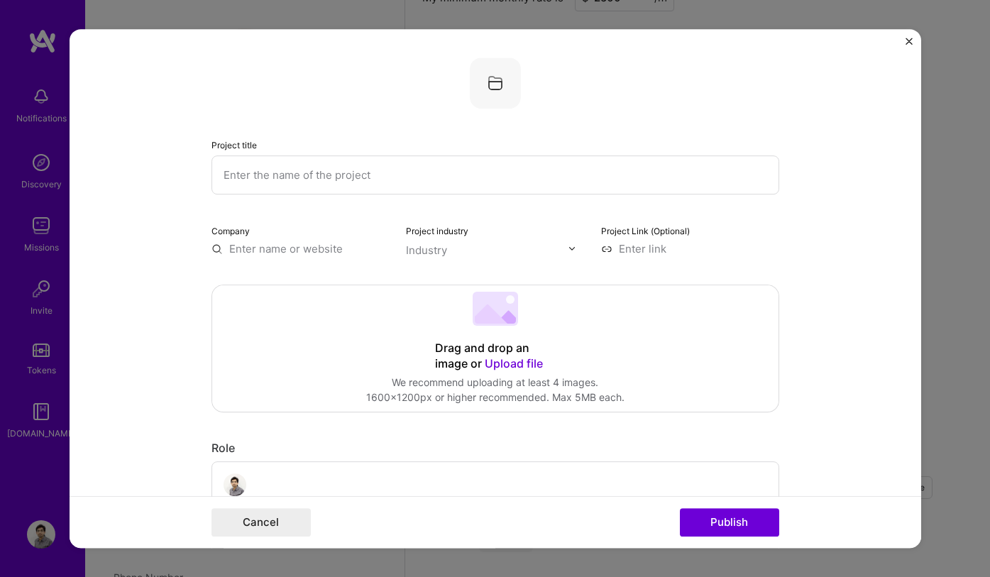
click at [309, 179] on input "text" at bounding box center [495, 174] width 568 height 39
type input "BetterBugs AI"
click at [293, 243] on input "text" at bounding box center [300, 248] width 178 height 15
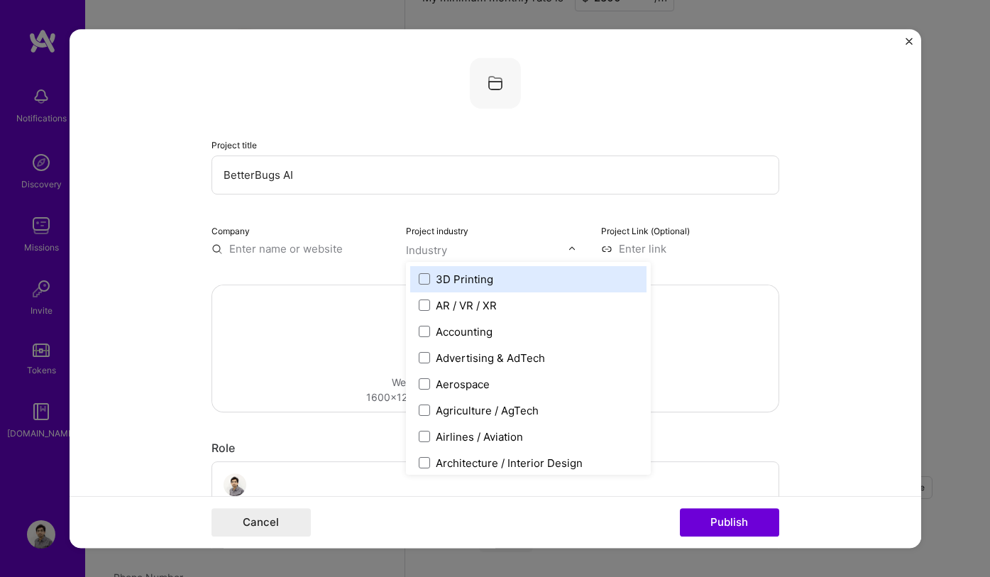
drag, startPoint x: 419, startPoint y: 242, endPoint x: 426, endPoint y: 254, distance: 13.6
click at [419, 242] on div at bounding box center [487, 250] width 162 height 18
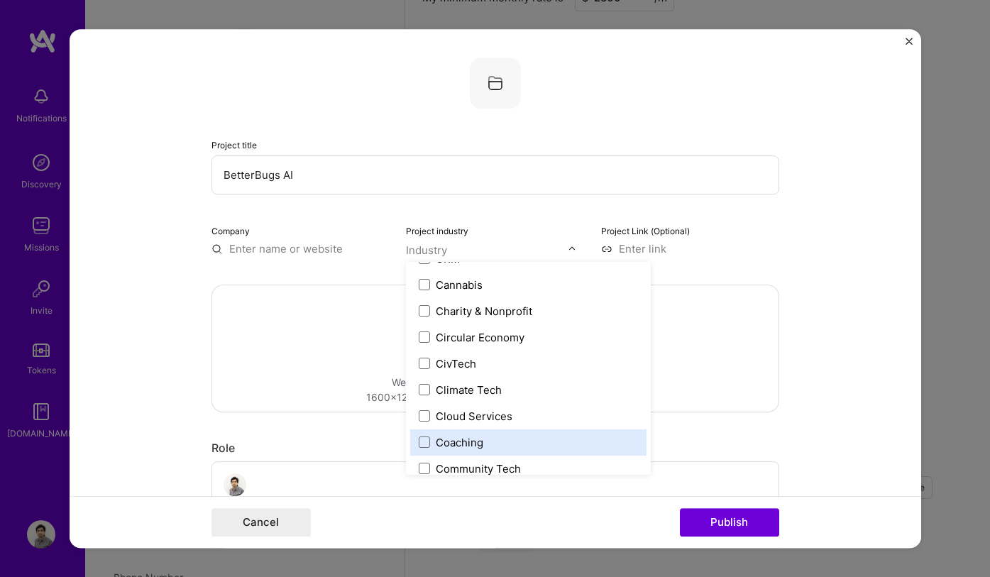
scroll to position [755, 0]
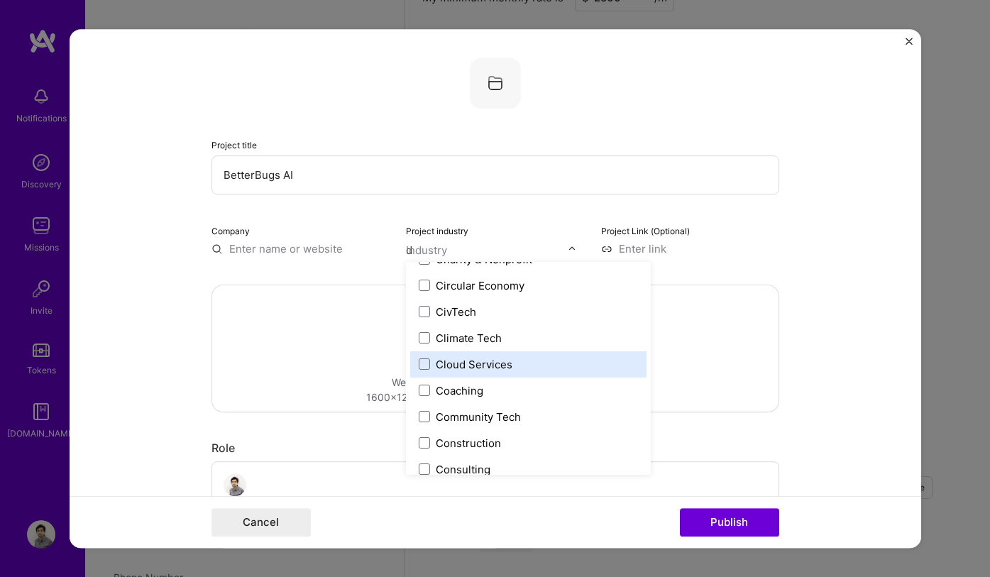
type input "de"
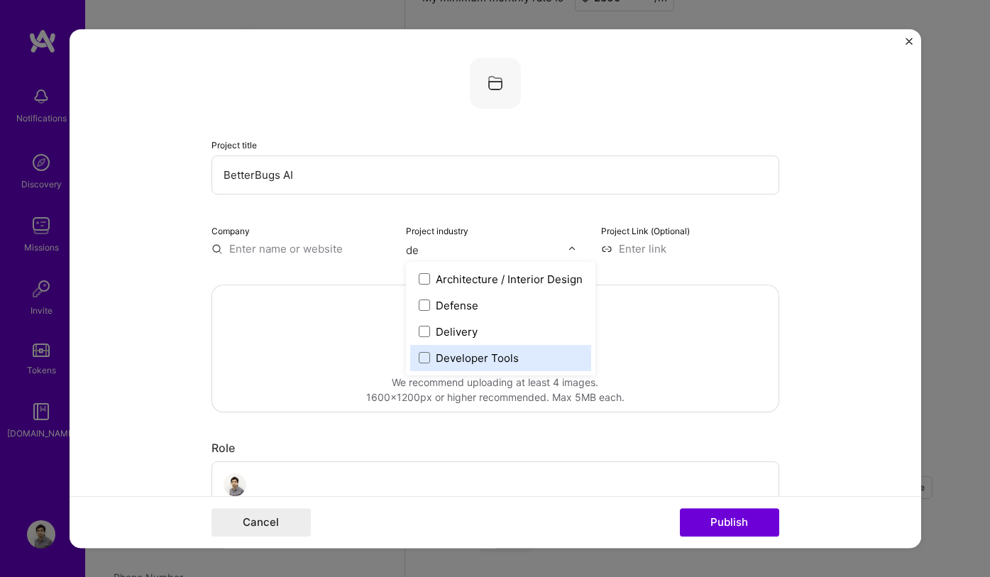
click at [490, 355] on div "Developer Tools" at bounding box center [477, 358] width 83 height 15
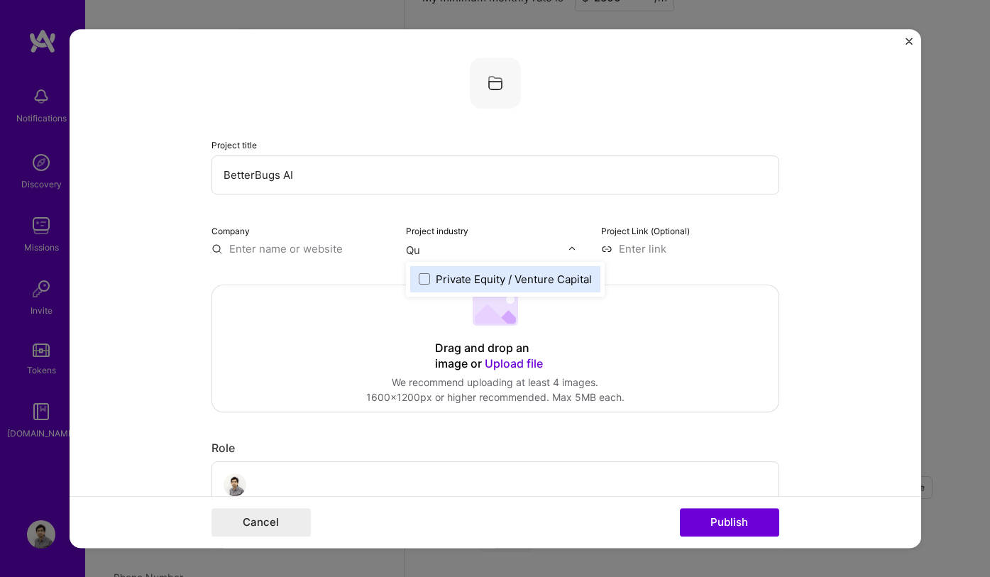
type input "Q"
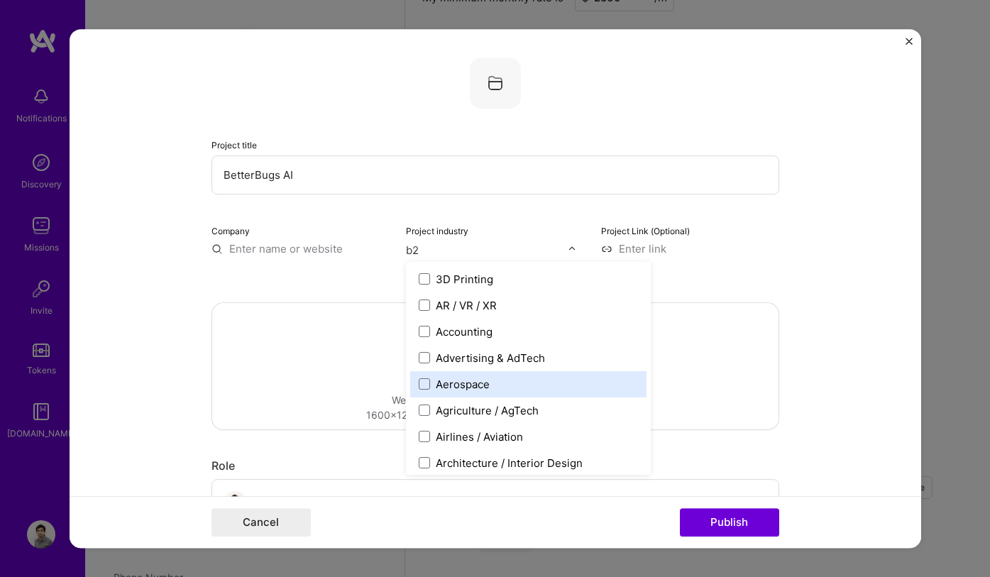
type input "b"
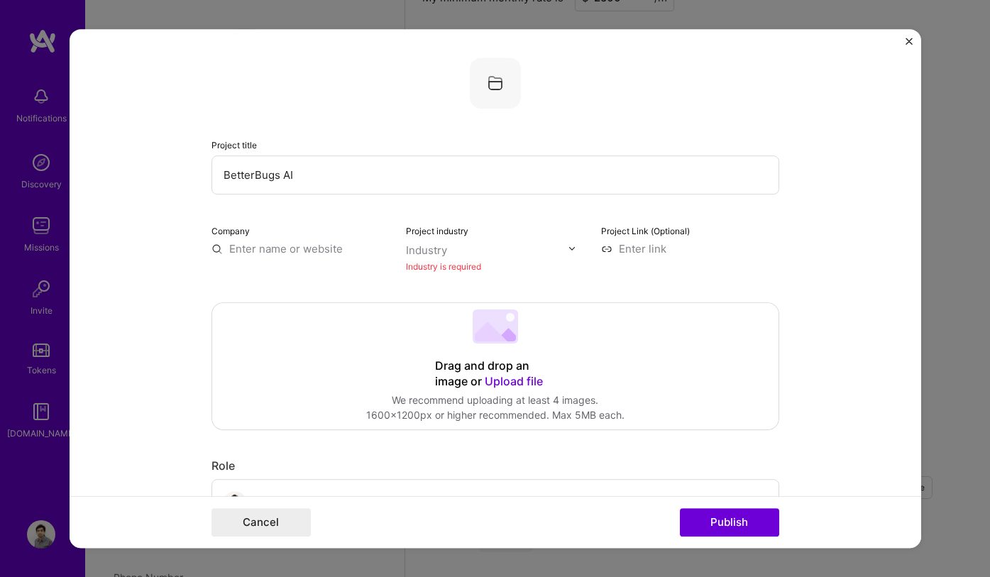
click at [376, 218] on div "Project title BetterBugs AI Company Project industry Industry Industry is requi…" at bounding box center [495, 165] width 568 height 216
click at [629, 248] on input at bounding box center [690, 248] width 178 height 15
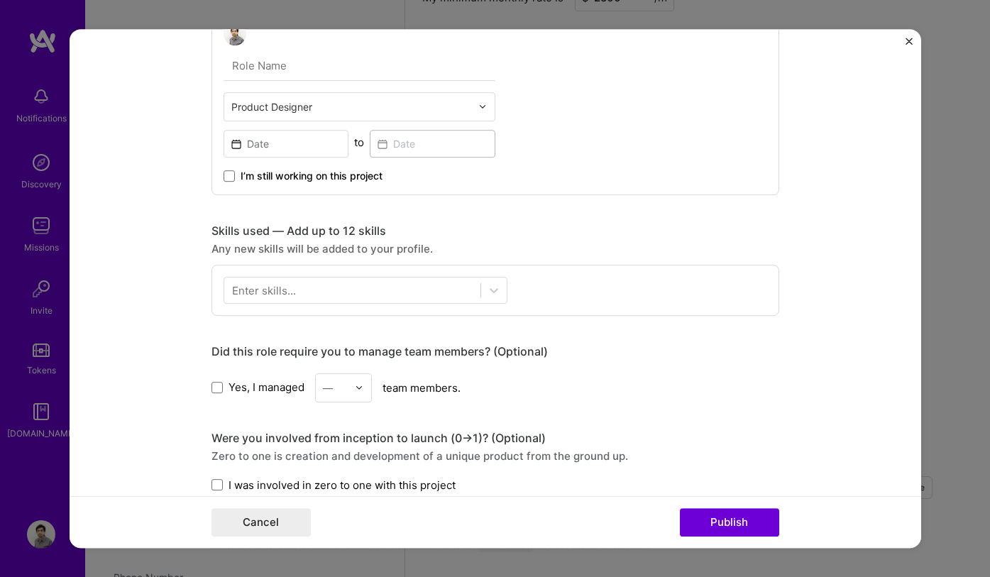
scroll to position [471, 0]
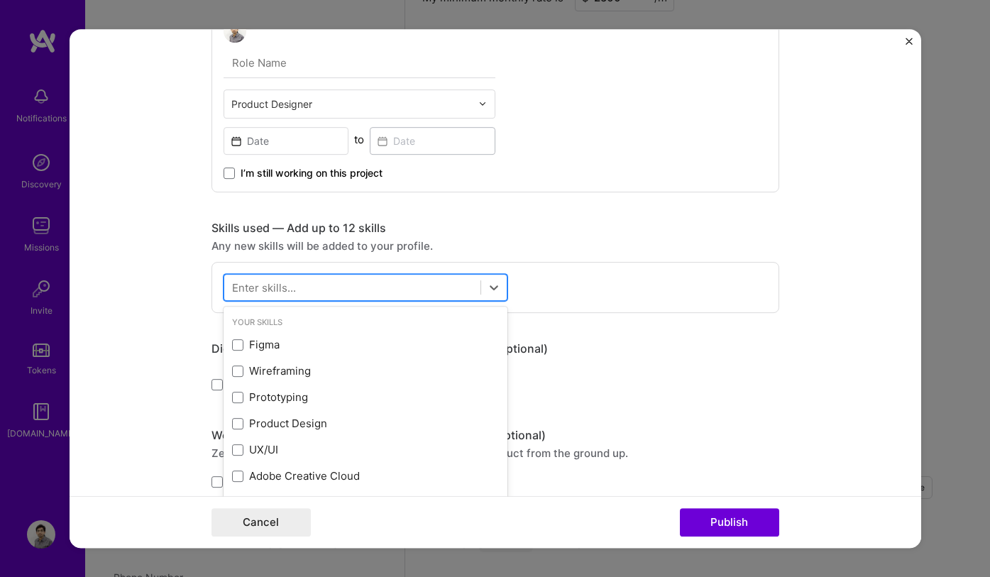
click at [333, 289] on div at bounding box center [352, 286] width 256 height 23
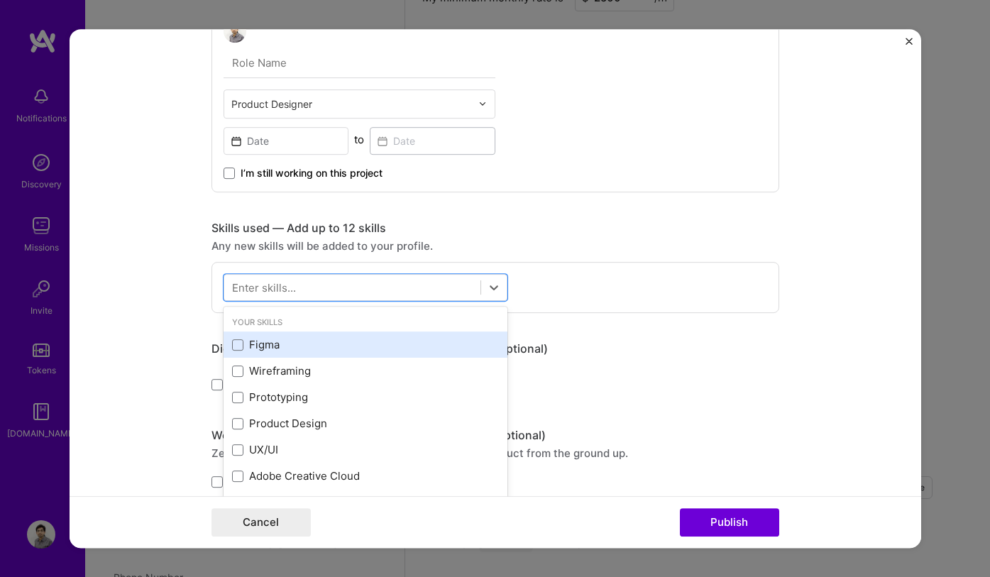
click at [246, 351] on div "Figma" at bounding box center [365, 344] width 267 height 15
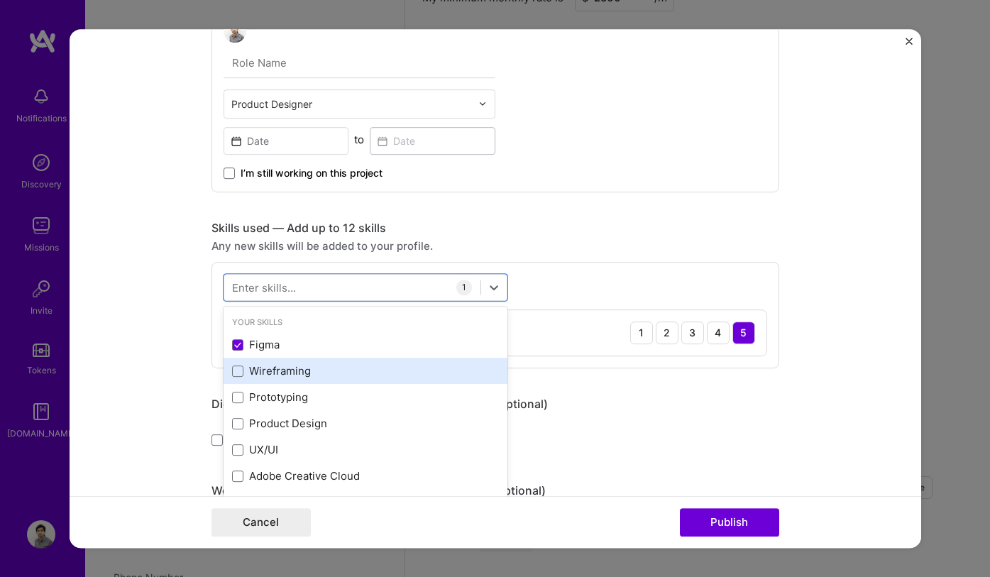
click at [263, 378] on div "Wireframing" at bounding box center [365, 370] width 267 height 15
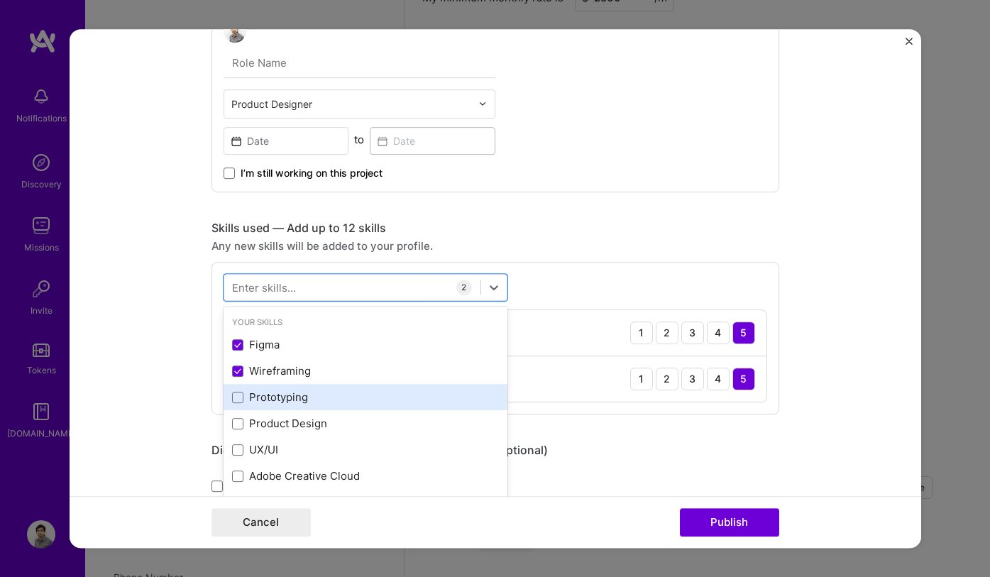
click at [266, 402] on div "Prototyping" at bounding box center [365, 397] width 267 height 15
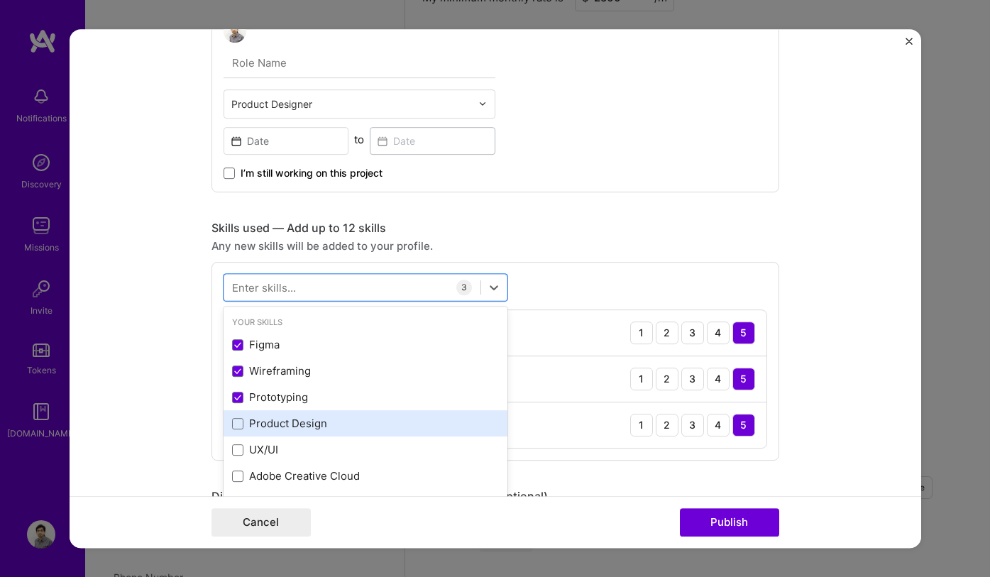
drag, startPoint x: 274, startPoint y: 424, endPoint x: 270, endPoint y: 433, distance: 9.5
click at [274, 424] on div "Product Design" at bounding box center [365, 423] width 267 height 15
drag, startPoint x: 265, startPoint y: 449, endPoint x: 303, endPoint y: 433, distance: 41.0
click at [265, 449] on div "UX/UI" at bounding box center [365, 449] width 267 height 15
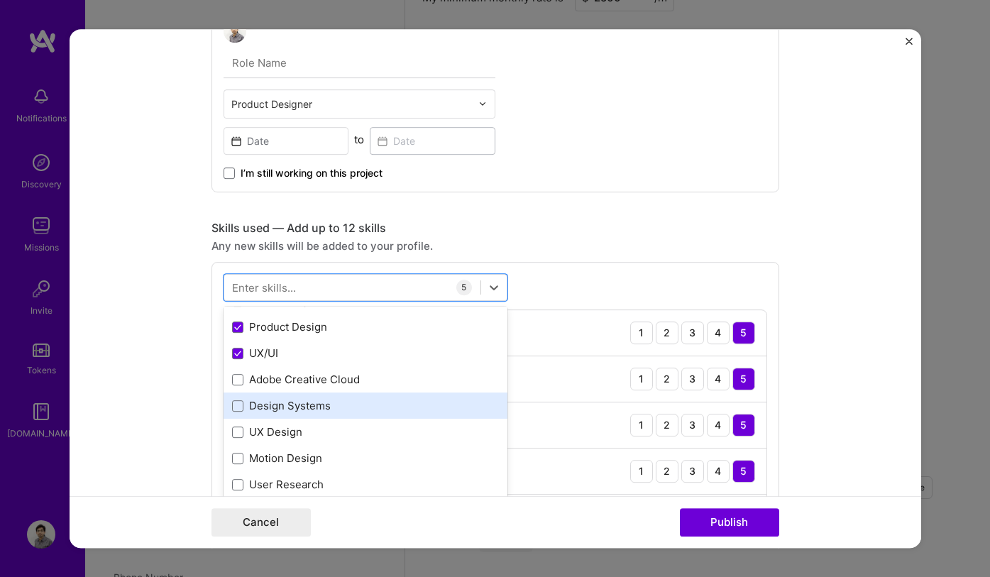
click at [368, 407] on div "Design Systems" at bounding box center [365, 405] width 267 height 15
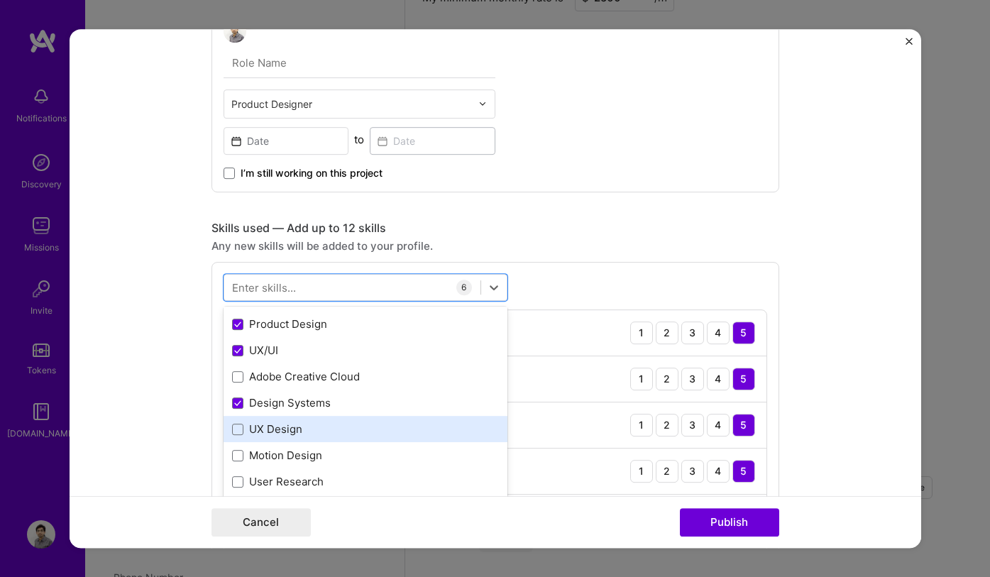
click at [280, 434] on div "UX Design" at bounding box center [365, 428] width 267 height 15
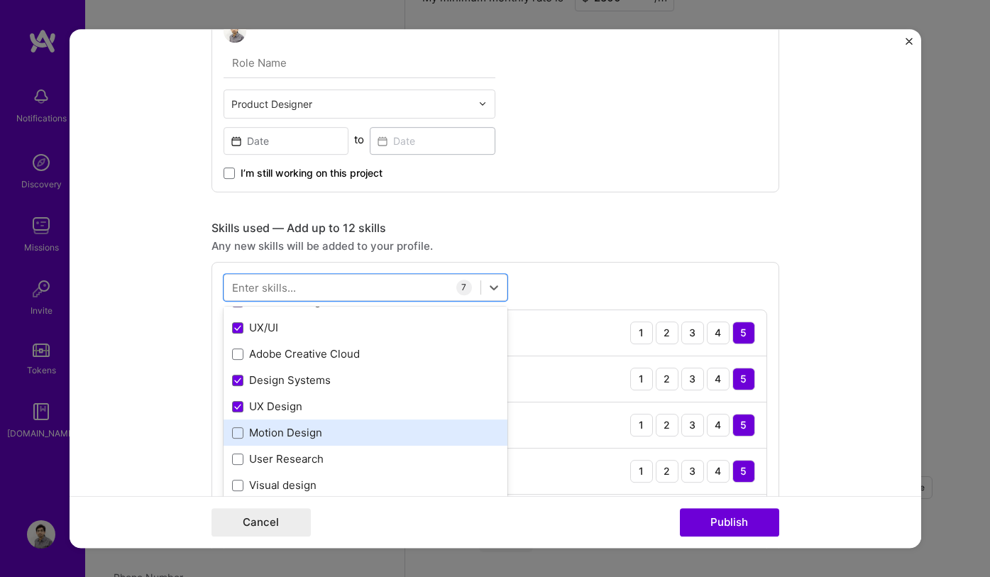
click at [302, 435] on div "Motion Design" at bounding box center [365, 432] width 267 height 15
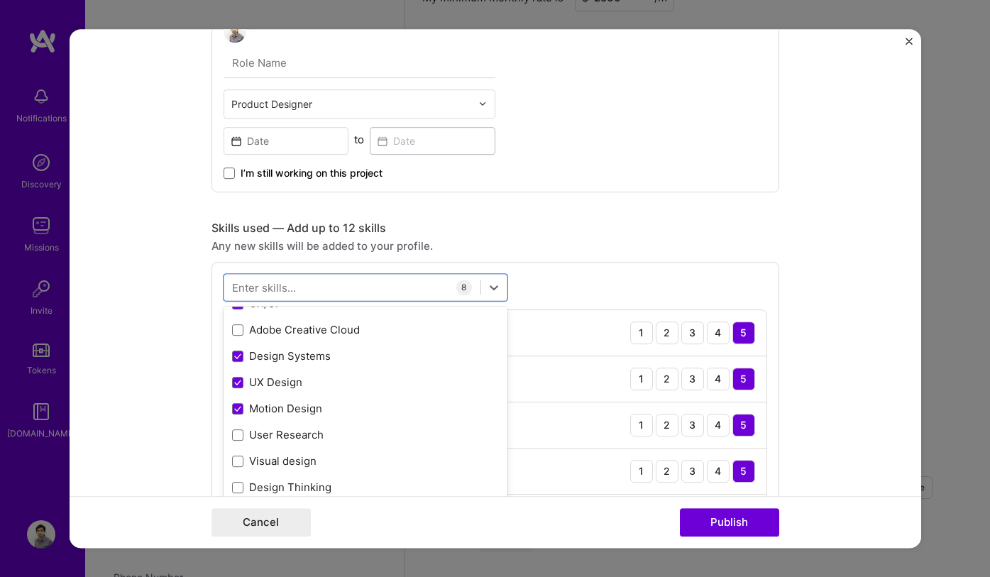
scroll to position [251, 0]
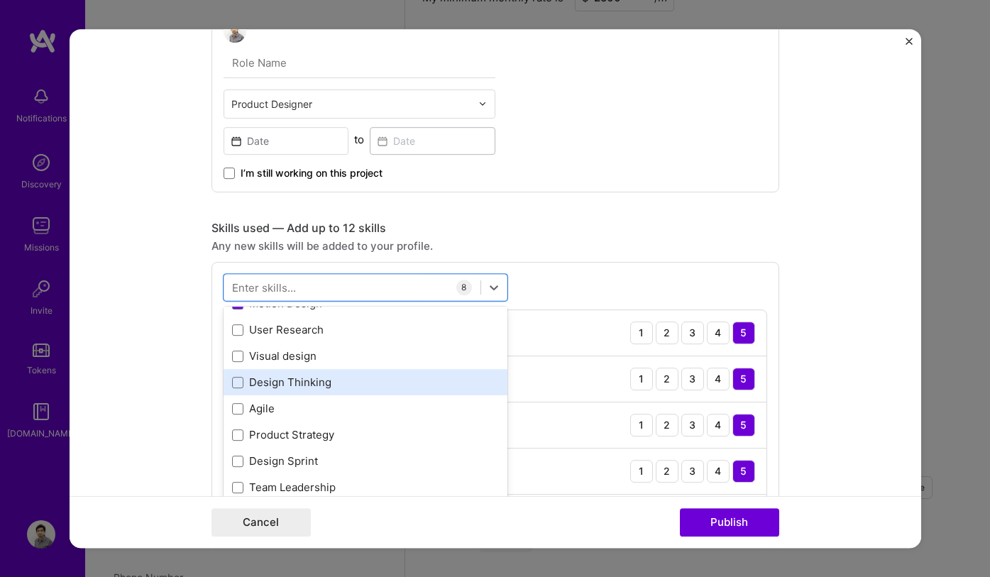
click at [294, 380] on div "Design Thinking" at bounding box center [365, 382] width 267 height 15
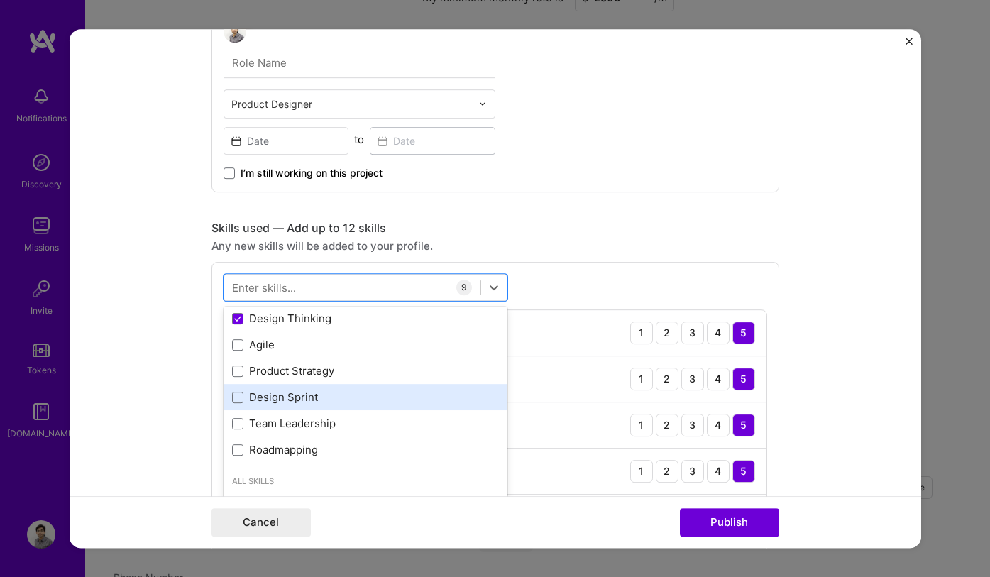
scroll to position [316, 0]
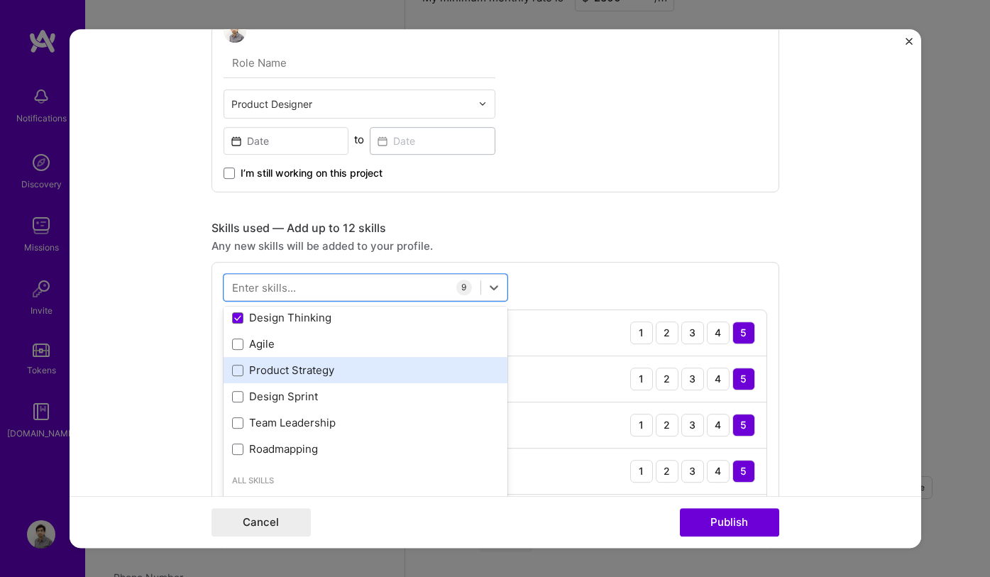
click at [302, 366] on div "Product Strategy" at bounding box center [365, 370] width 267 height 15
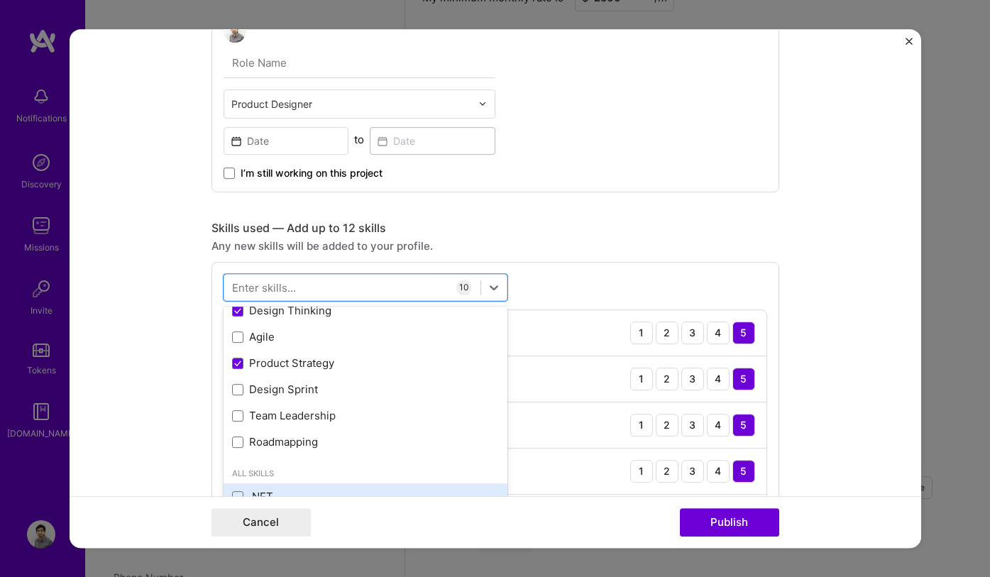
scroll to position [385, 0]
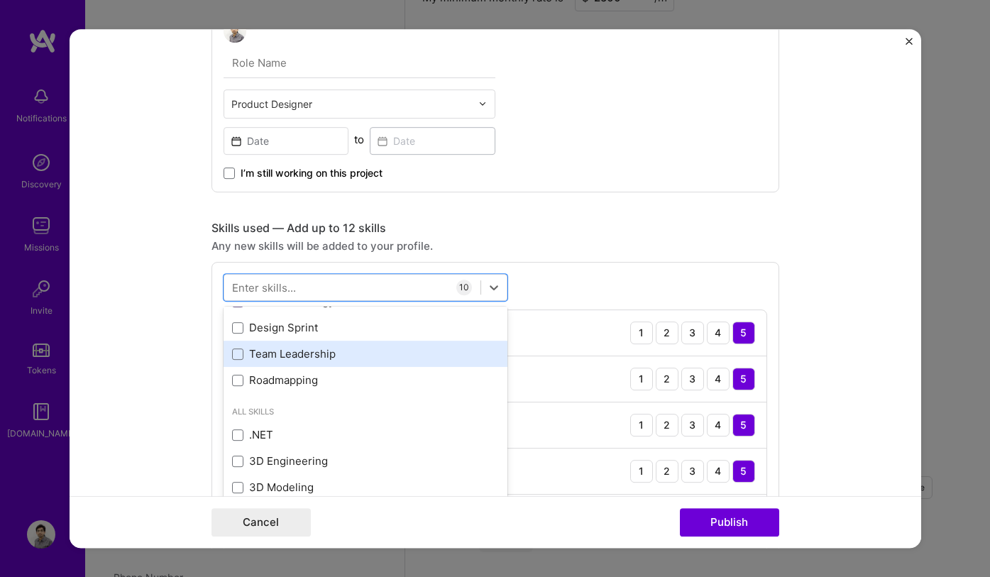
click at [316, 359] on div "Team Leadership" at bounding box center [365, 353] width 267 height 15
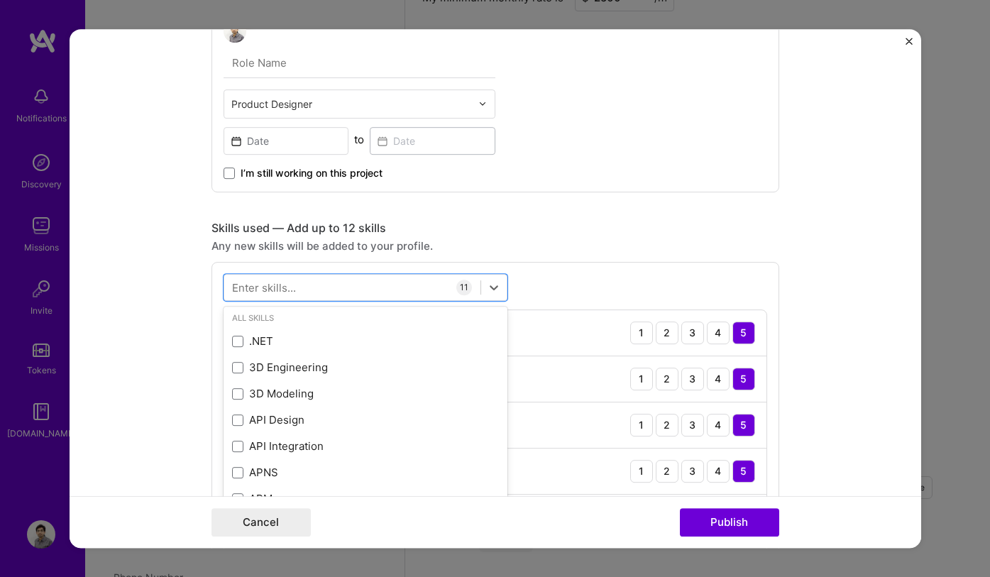
scroll to position [663, 0]
click at [578, 267] on div "option Team Leadership, selected. option [DOMAIN_NAME] focused, 0 of 2. 378 res…" at bounding box center [495, 546] width 568 height 568
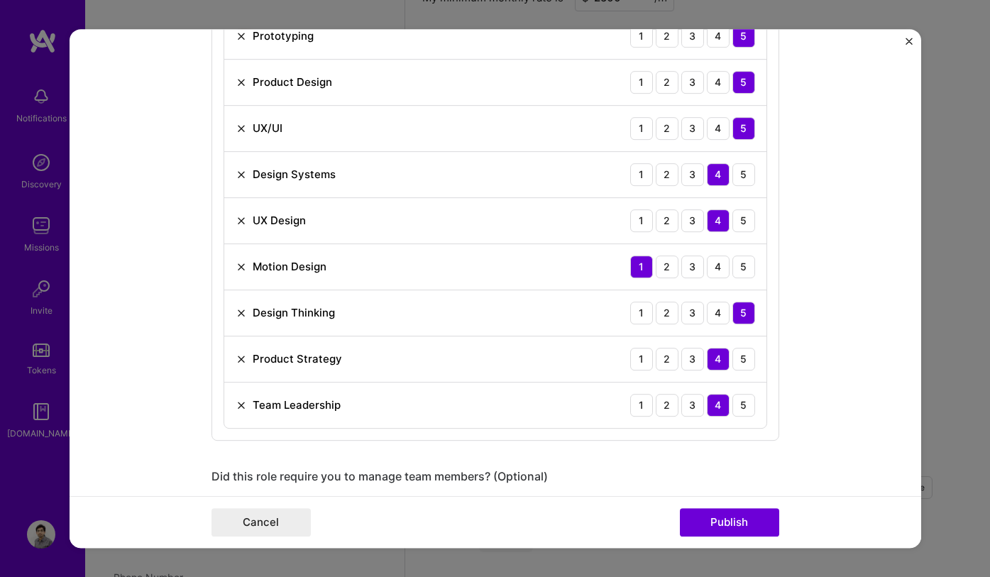
scroll to position [900, 0]
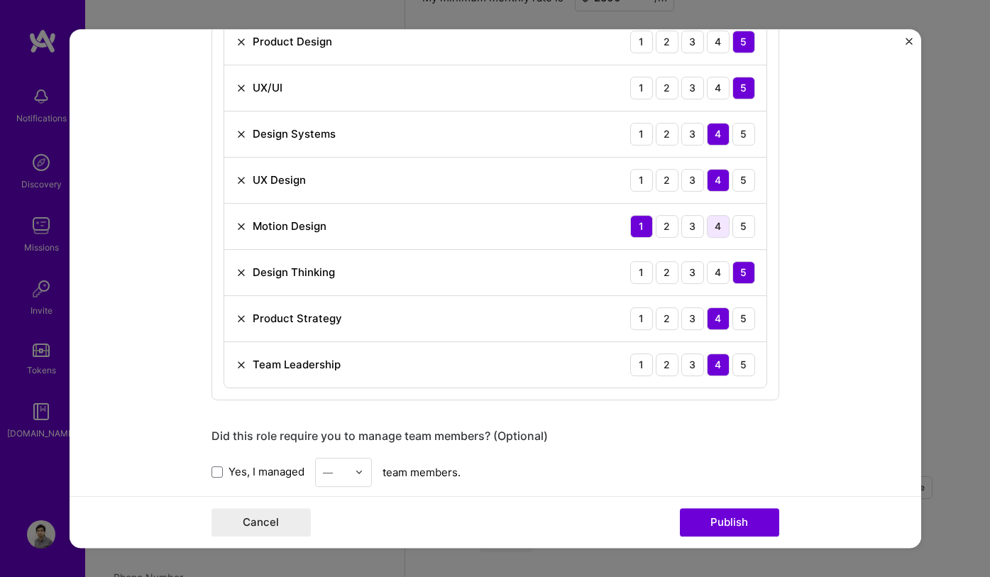
drag, startPoint x: 695, startPoint y: 226, endPoint x: 702, endPoint y: 226, distance: 7.8
click at [696, 225] on div "3" at bounding box center [692, 226] width 23 height 23
click at [707, 226] on div "4" at bounding box center [718, 226] width 23 height 23
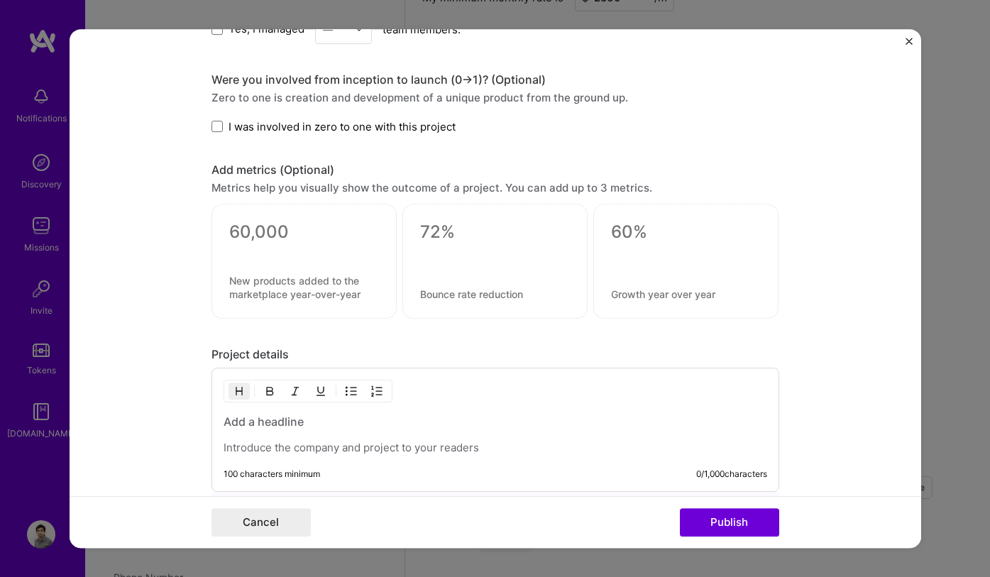
scroll to position [1359, 0]
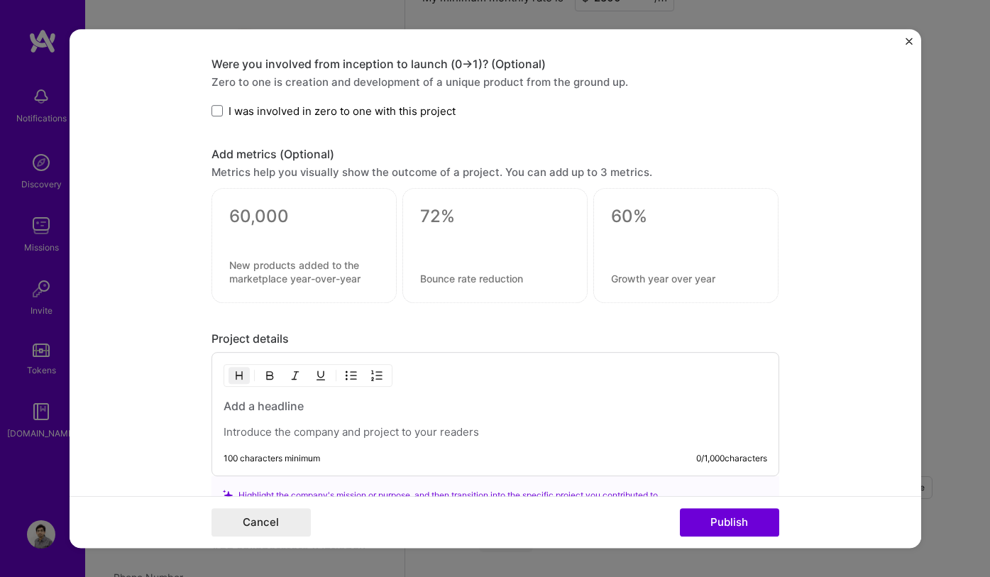
drag, startPoint x: 297, startPoint y: 259, endPoint x: 288, endPoint y: 255, distance: 9.2
click at [296, 260] on textarea at bounding box center [304, 271] width 150 height 27
click at [262, 207] on textarea at bounding box center [304, 216] width 150 height 21
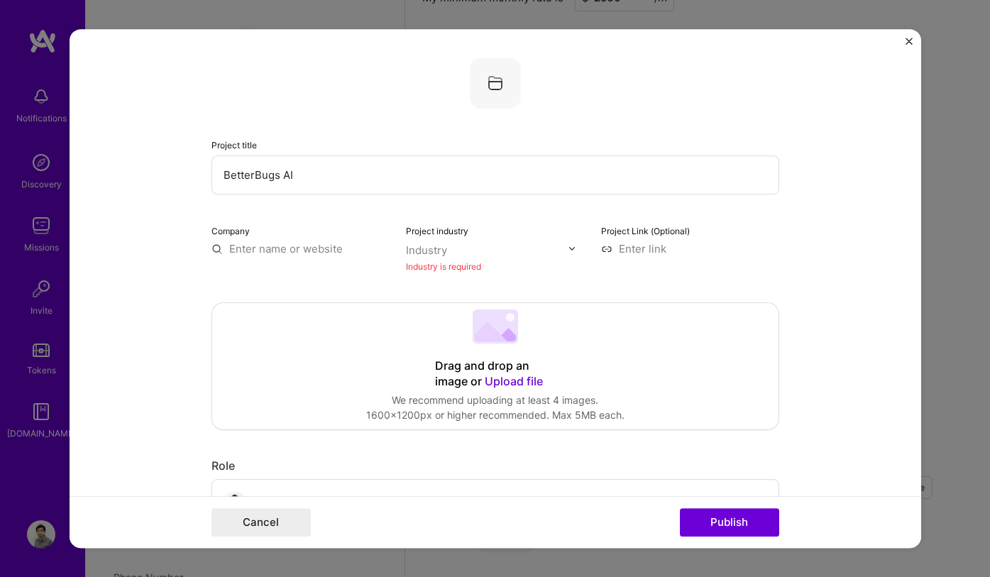
scroll to position [3, 0]
click at [648, 249] on input at bounding box center [690, 245] width 178 height 15
paste input "[URL][DOMAIN_NAME]"
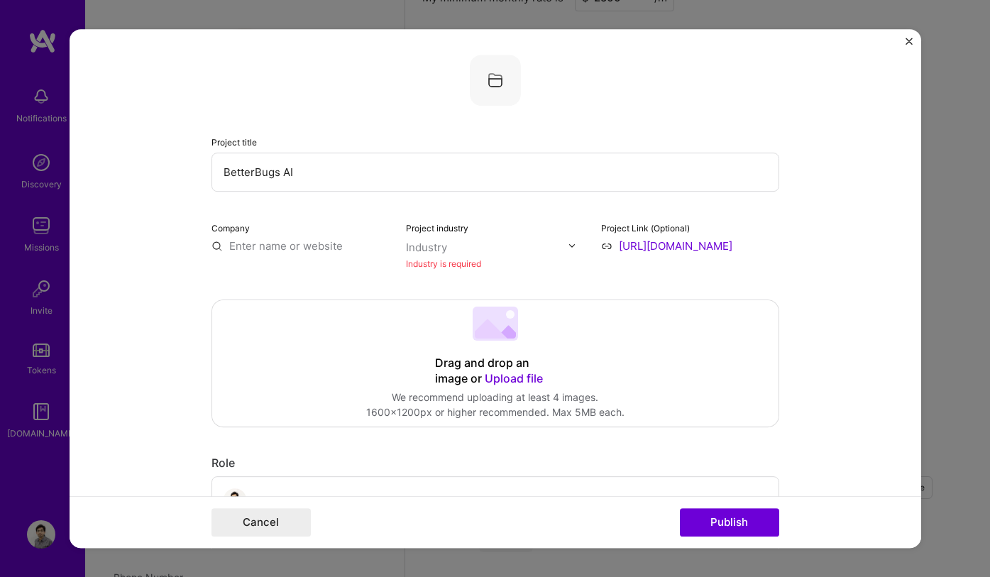
scroll to position [0, 1030]
type input "[URL][DOMAIN_NAME]"
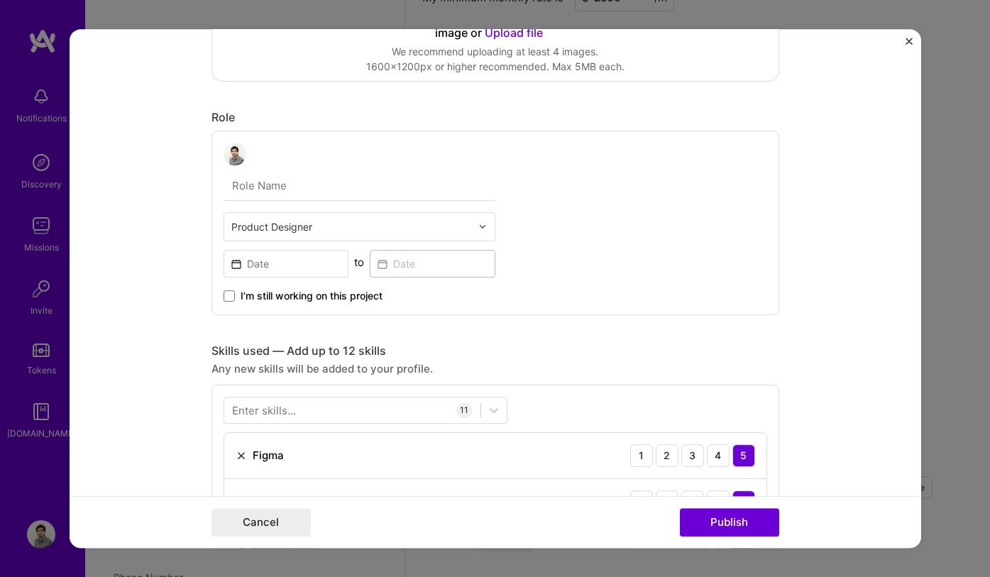
scroll to position [355, 0]
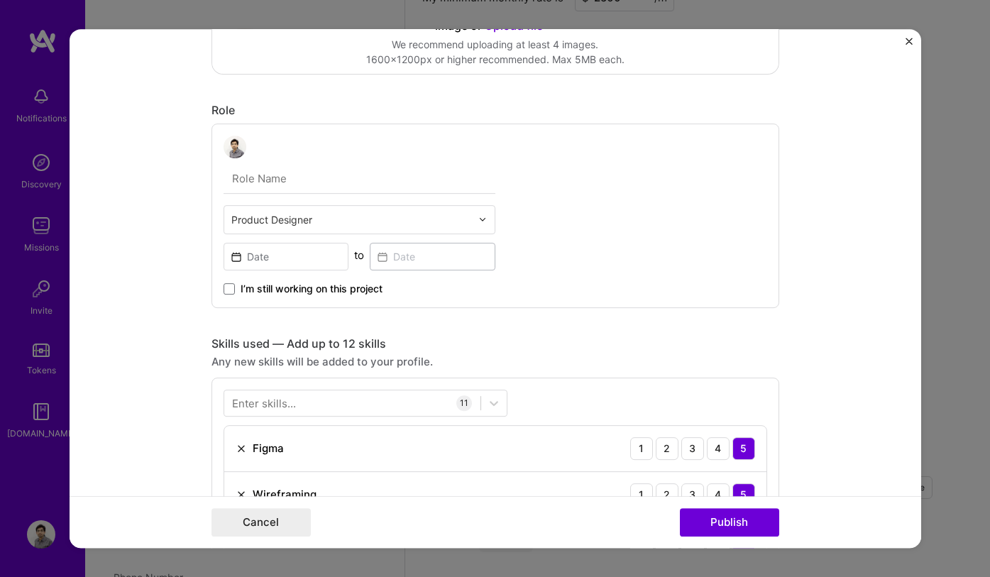
click at [268, 180] on input "text" at bounding box center [360, 179] width 272 height 30
type input "P"
type input "UI UX Designer"
click at [280, 185] on input "UI UX Designer" at bounding box center [360, 179] width 272 height 30
click at [279, 185] on input "UI UX Designer" at bounding box center [360, 179] width 272 height 30
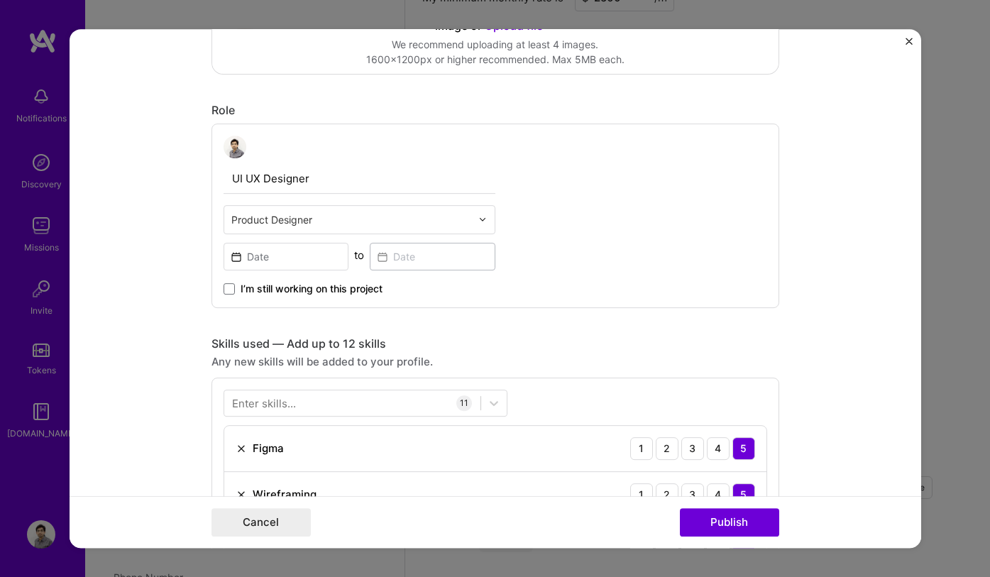
click at [279, 184] on input "UI UX Designer" at bounding box center [360, 179] width 272 height 30
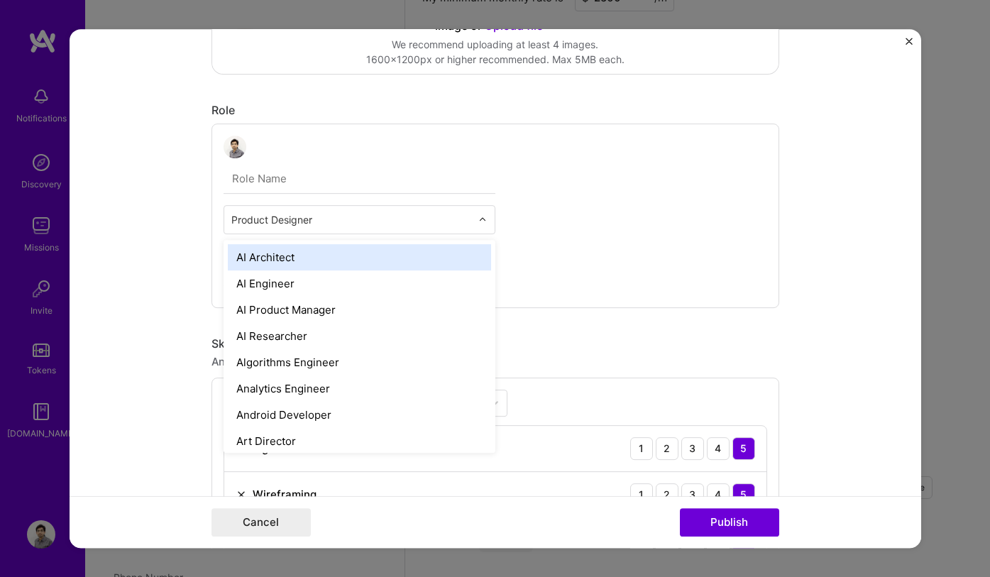
click at [359, 215] on input "text" at bounding box center [351, 219] width 240 height 15
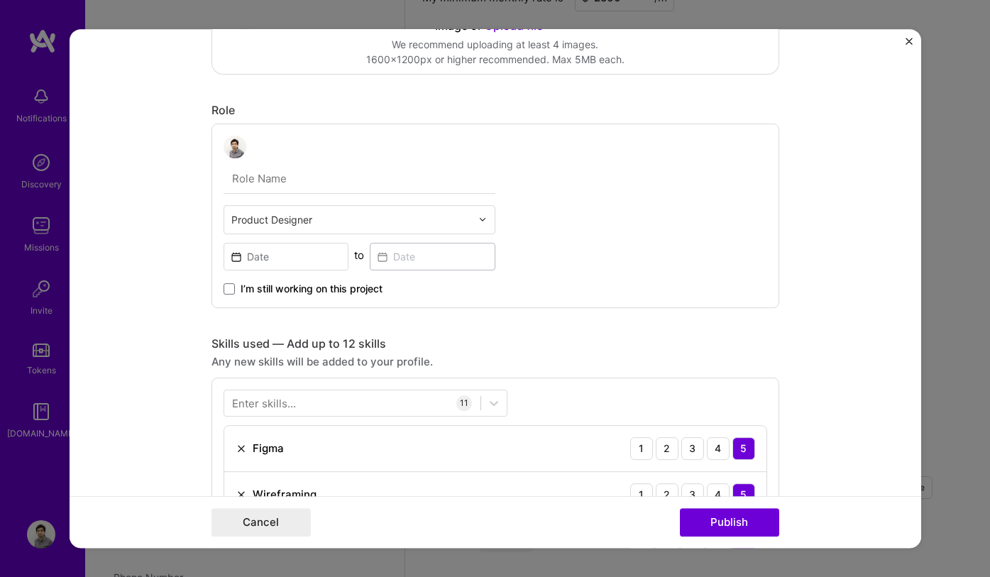
click at [353, 192] on input "text" at bounding box center [360, 179] width 272 height 30
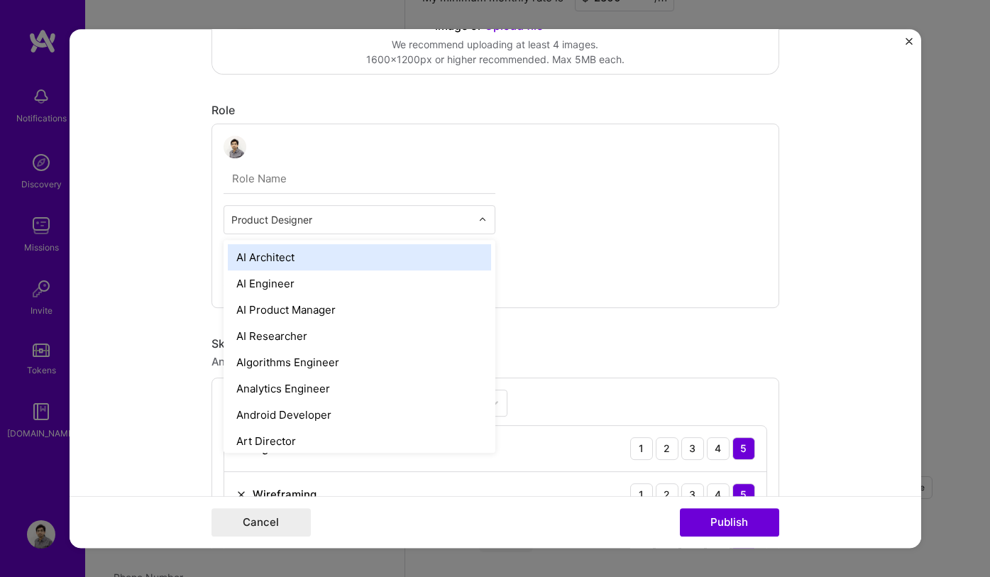
click at [290, 219] on input "text" at bounding box center [351, 219] width 240 height 15
click at [312, 166] on input "text" at bounding box center [360, 179] width 272 height 30
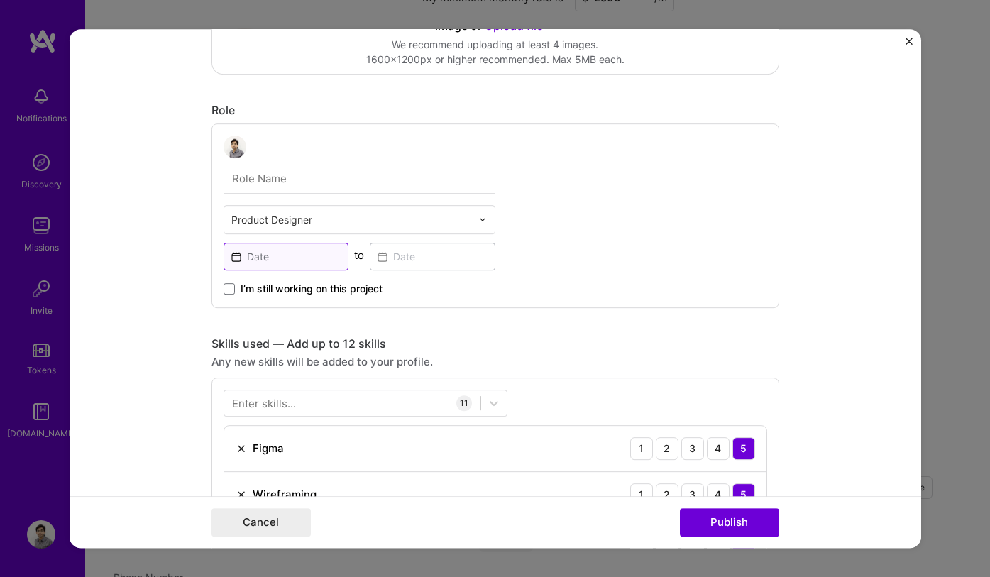
click at [282, 256] on input at bounding box center [287, 257] width 126 height 28
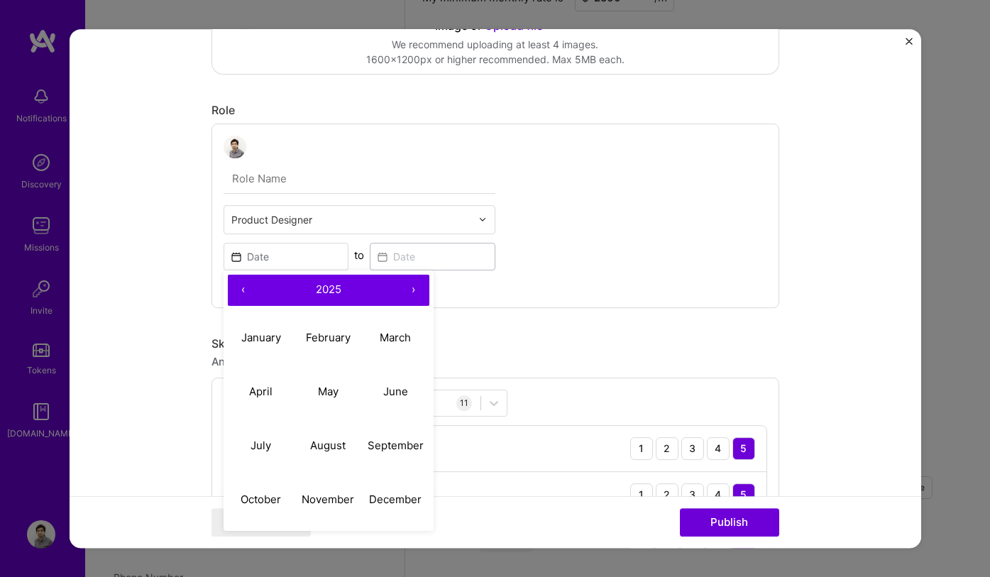
click at [238, 297] on button "‹" at bounding box center [243, 290] width 31 height 31
click at [583, 270] on div "Product Designer ‹ 2022 › January February March April May June July August Sep…" at bounding box center [495, 215] width 568 height 184
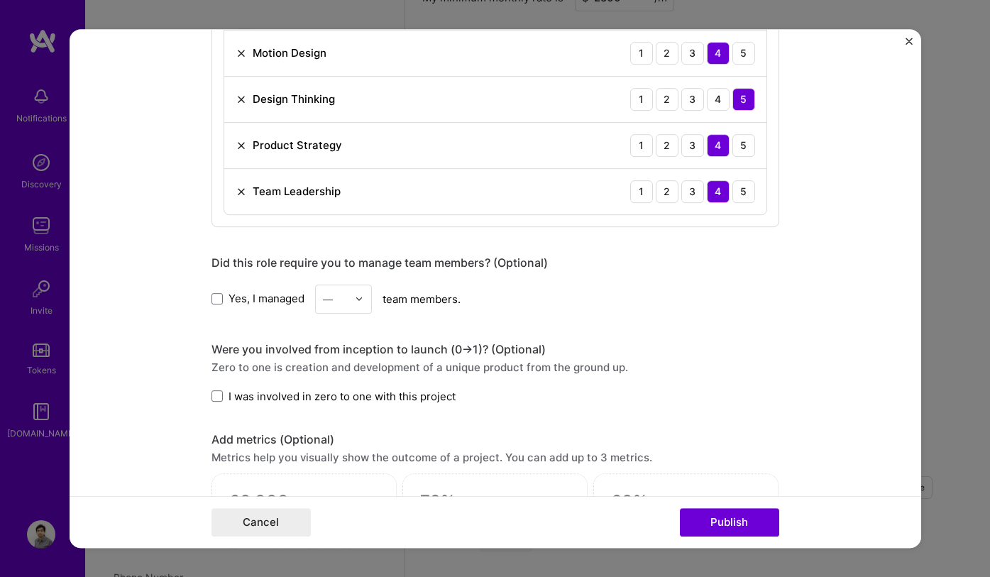
scroll to position [1108, 0]
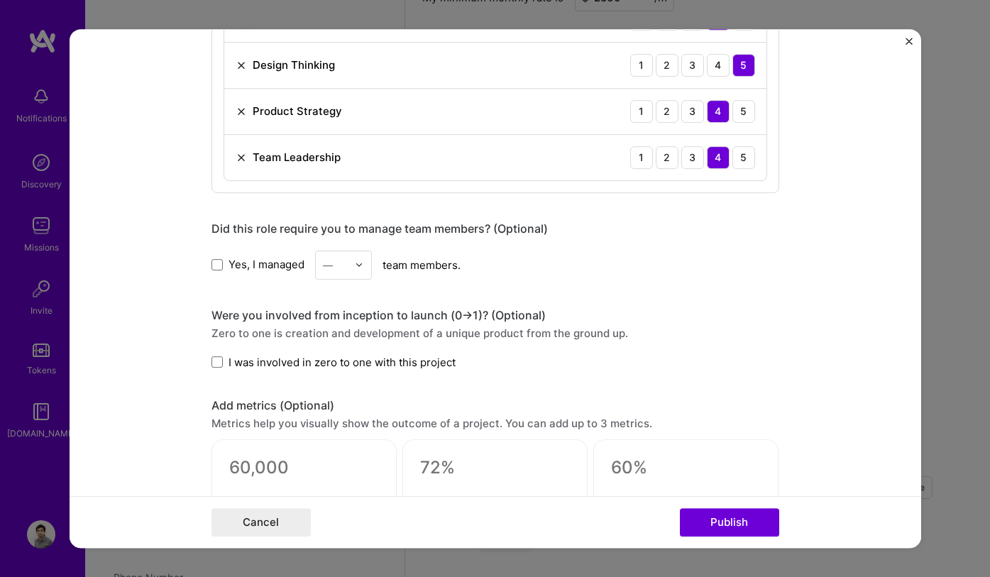
click at [234, 268] on span "Yes, I managed" at bounding box center [266, 264] width 76 height 15
click at [0, 0] on input "Yes, I managed" at bounding box center [0, 0] width 0 height 0
click at [336, 265] on input "text" at bounding box center [335, 265] width 25 height 15
click at [326, 327] on div "2" at bounding box center [343, 329] width 48 height 26
click at [355, 253] on div at bounding box center [363, 265] width 16 height 28
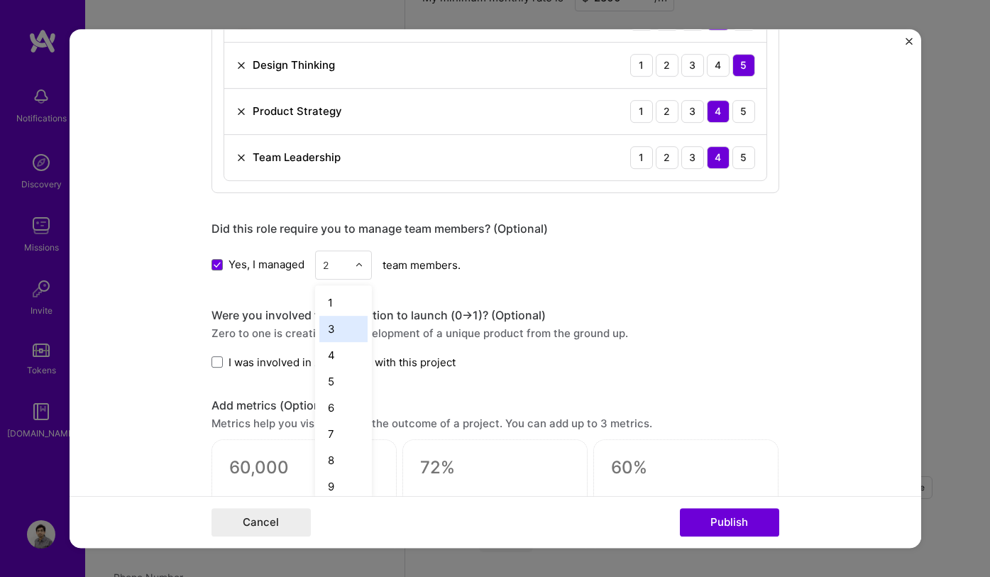
click at [331, 351] on div "4" at bounding box center [343, 355] width 48 height 26
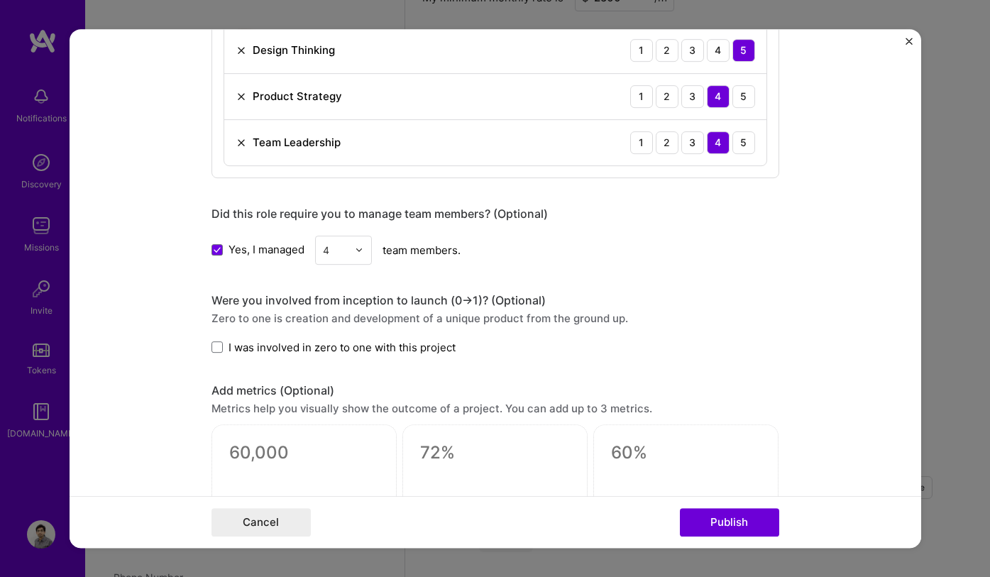
scroll to position [1186, 0]
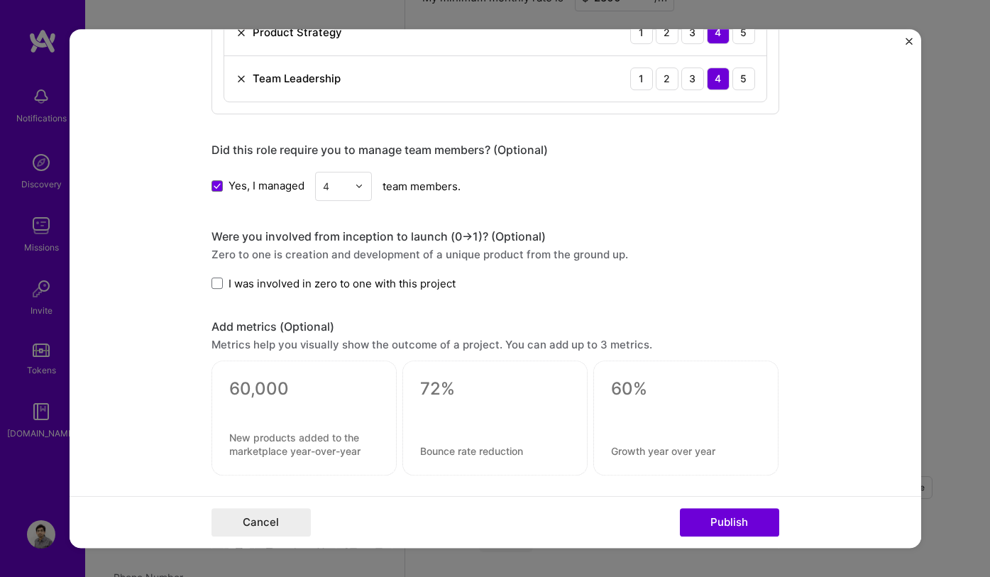
click at [296, 282] on span "I was involved in zero to one with this project" at bounding box center [341, 283] width 227 height 15
click at [0, 0] on input "I was involved in zero to one with this project" at bounding box center [0, 0] width 0 height 0
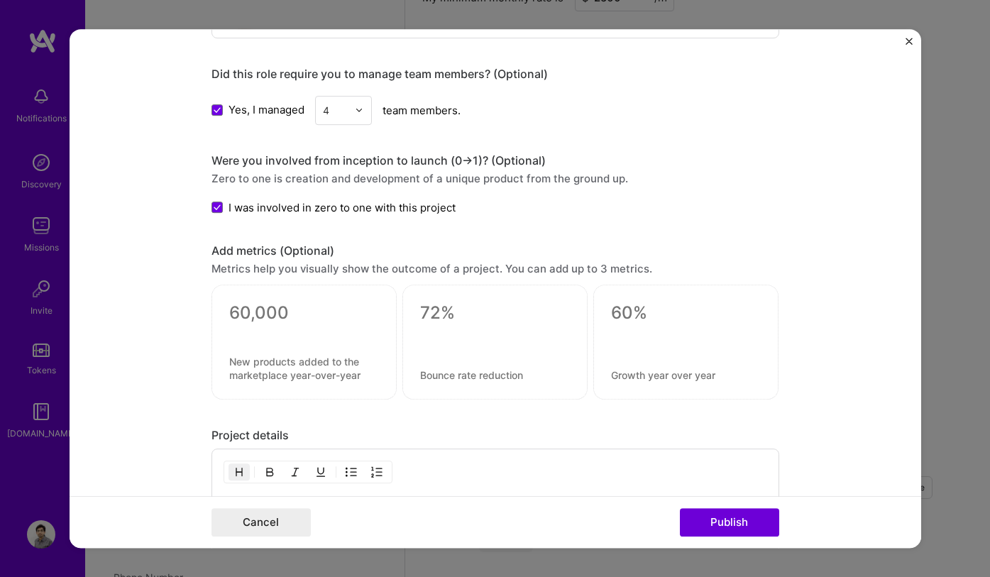
scroll to position [1265, 0]
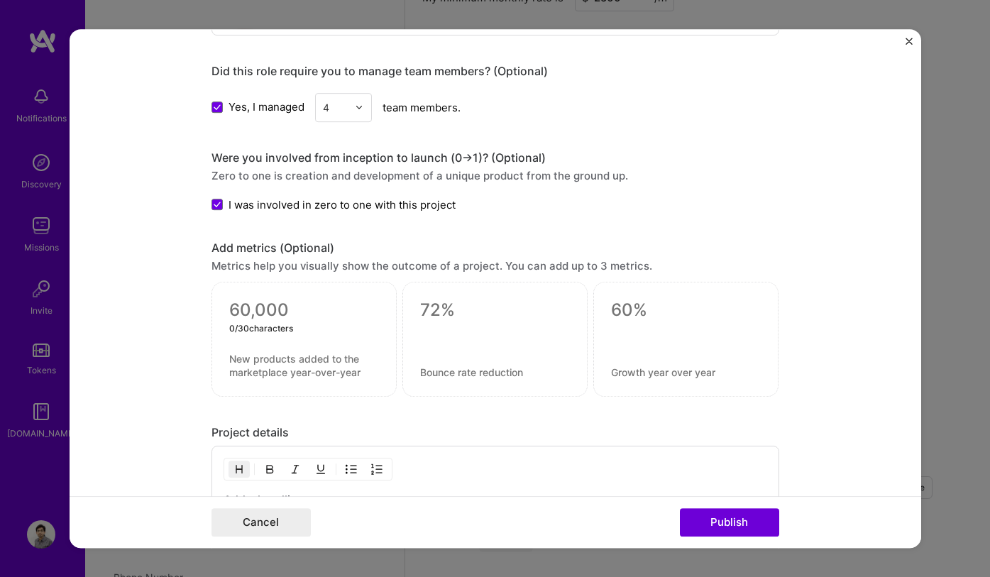
click at [273, 311] on textarea at bounding box center [304, 309] width 150 height 21
click at [270, 370] on textarea at bounding box center [304, 365] width 150 height 27
click at [274, 310] on textarea at bounding box center [304, 309] width 150 height 21
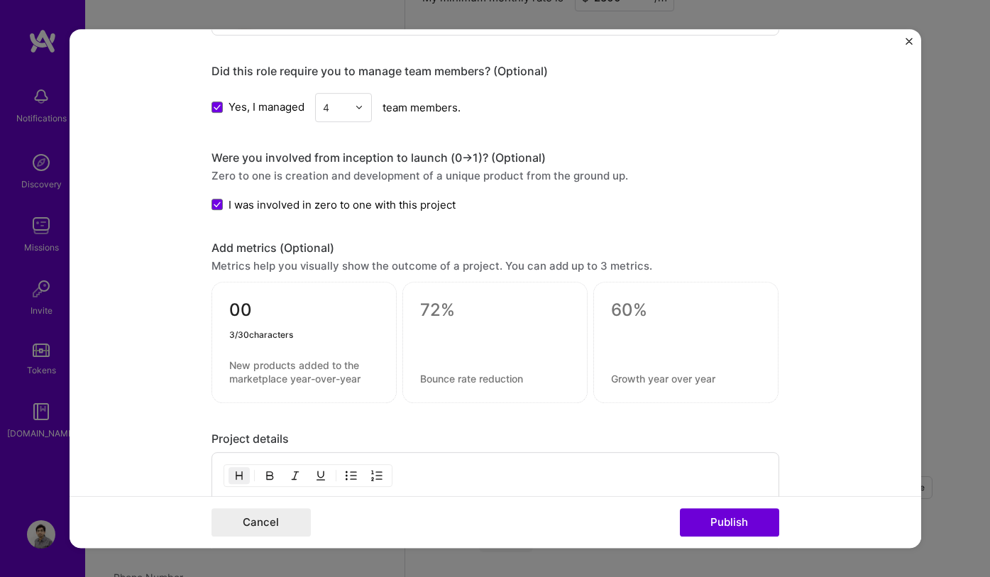
type textarea "0"
type textarea "5"
type textarea "4"
type textarea "5000"
click at [257, 368] on textarea at bounding box center [304, 371] width 150 height 27
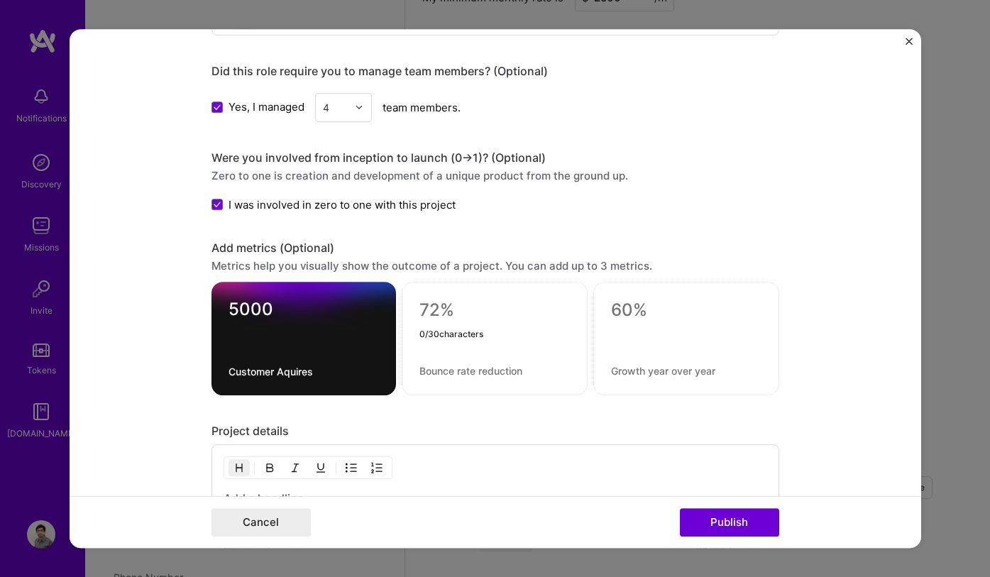
click at [336, 369] on textarea "Customer Aquires" at bounding box center [303, 371] width 150 height 13
type textarea "Customer Aquired"
type textarea "5"
type textarea "10%"
type textarea "Paid Conversion"
